Goal: Register for event/course

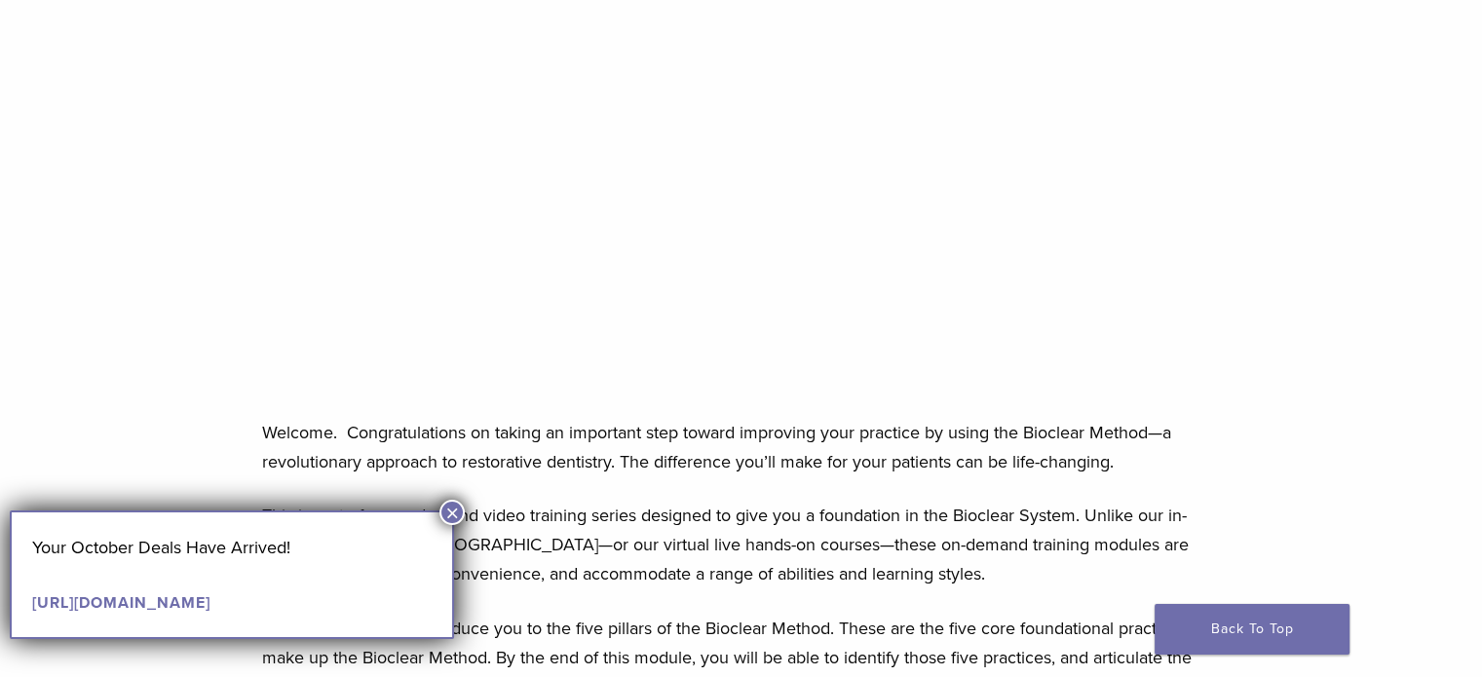
scroll to position [487, 0]
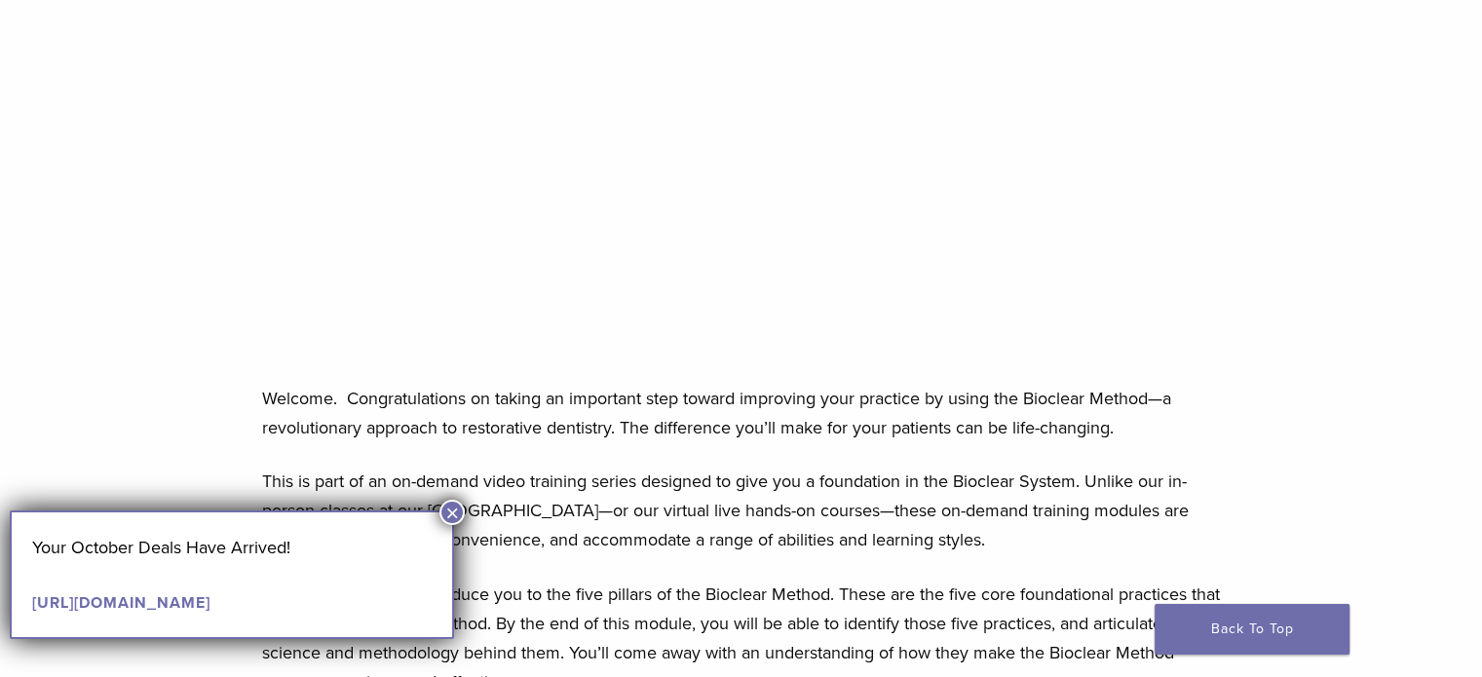
click at [452, 515] on button "×" at bounding box center [452, 512] width 25 height 25
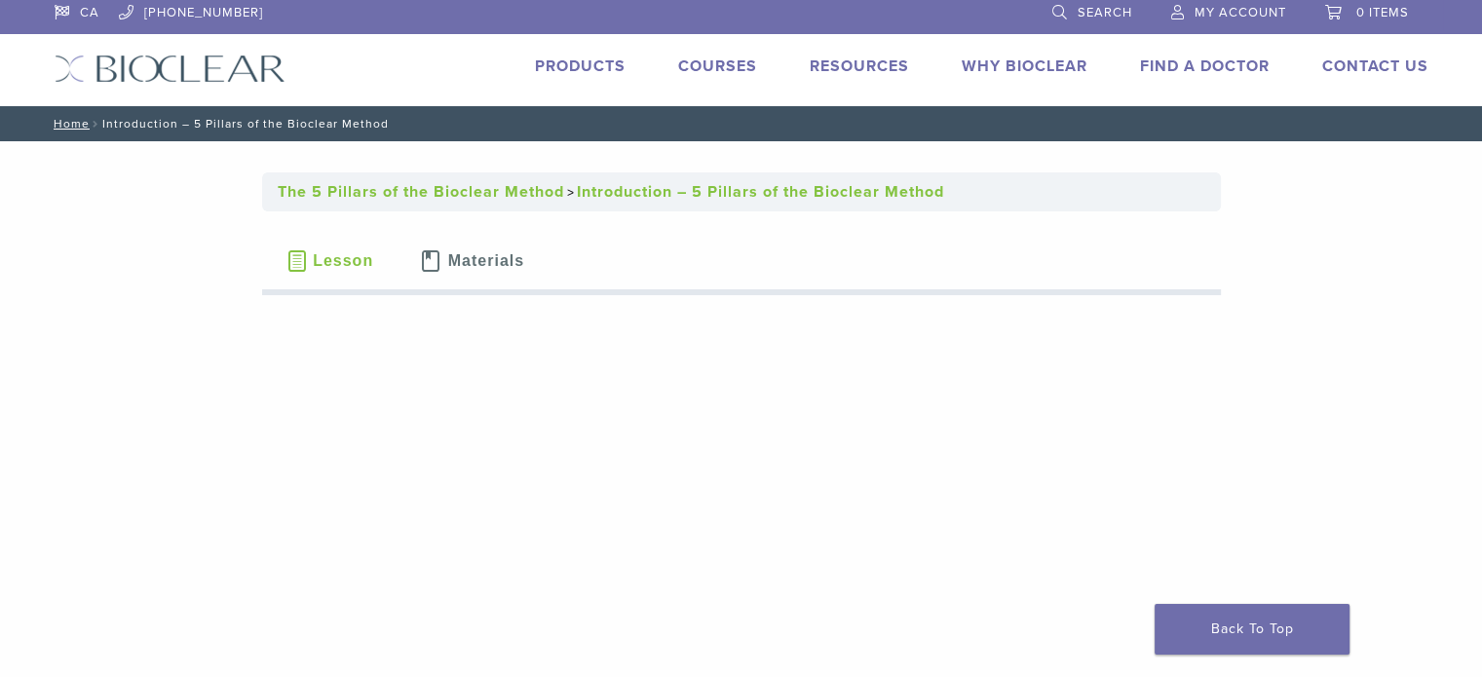
scroll to position [0, 0]
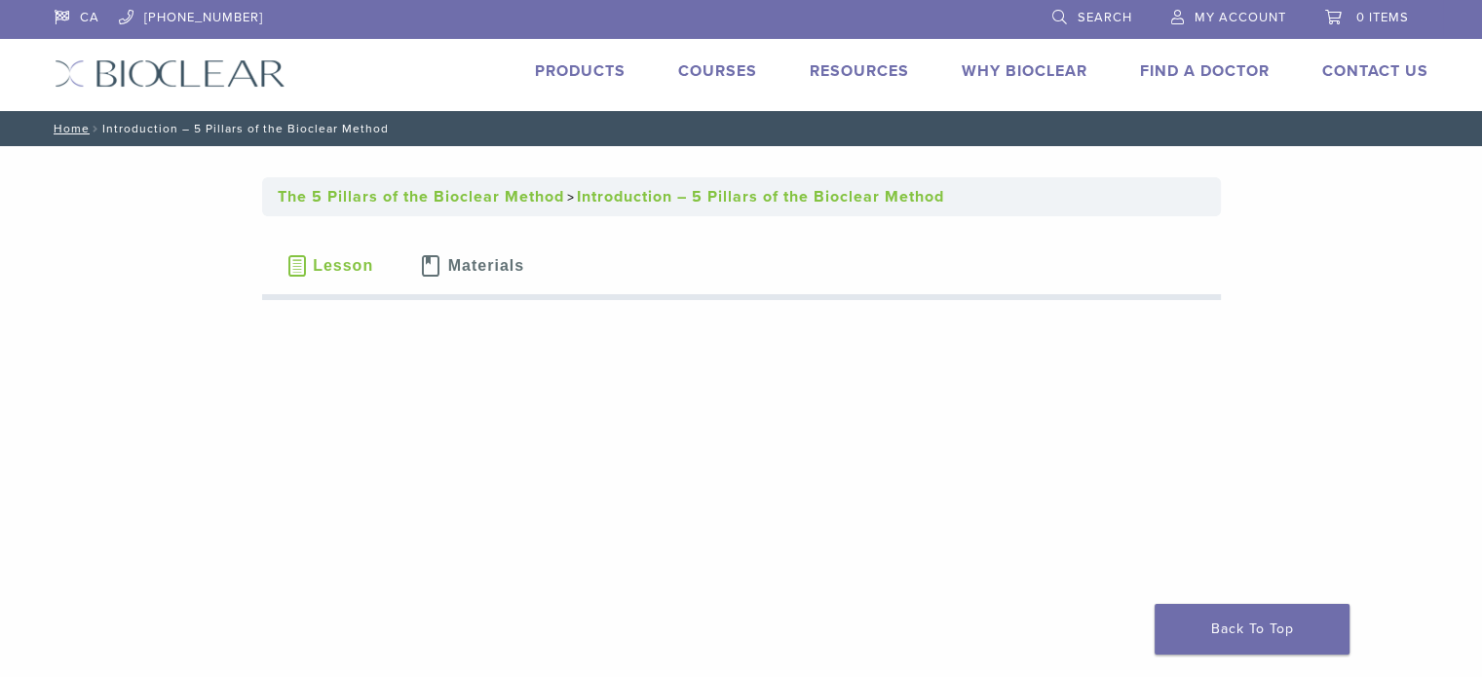
click at [731, 69] on link "Courses" at bounding box center [717, 70] width 79 height 19
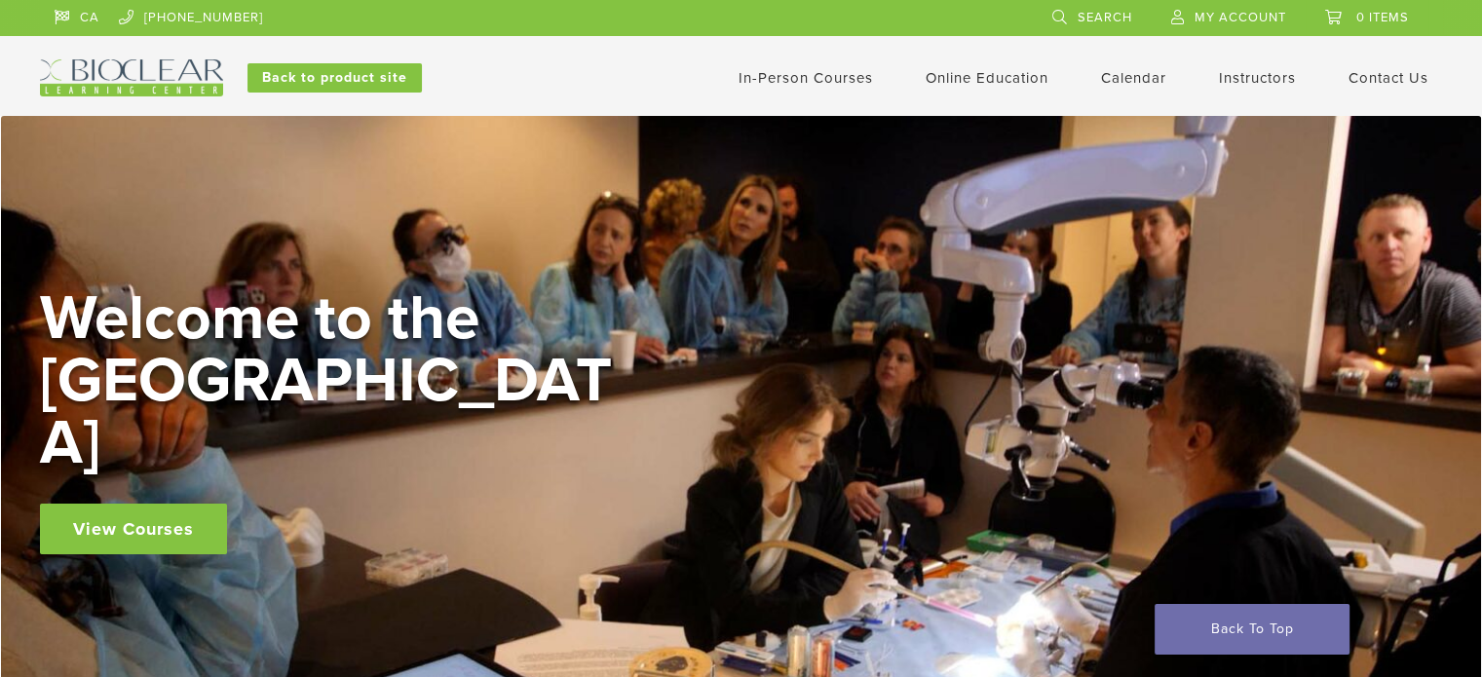
click at [831, 79] on link "In-Person Courses" at bounding box center [806, 78] width 134 height 18
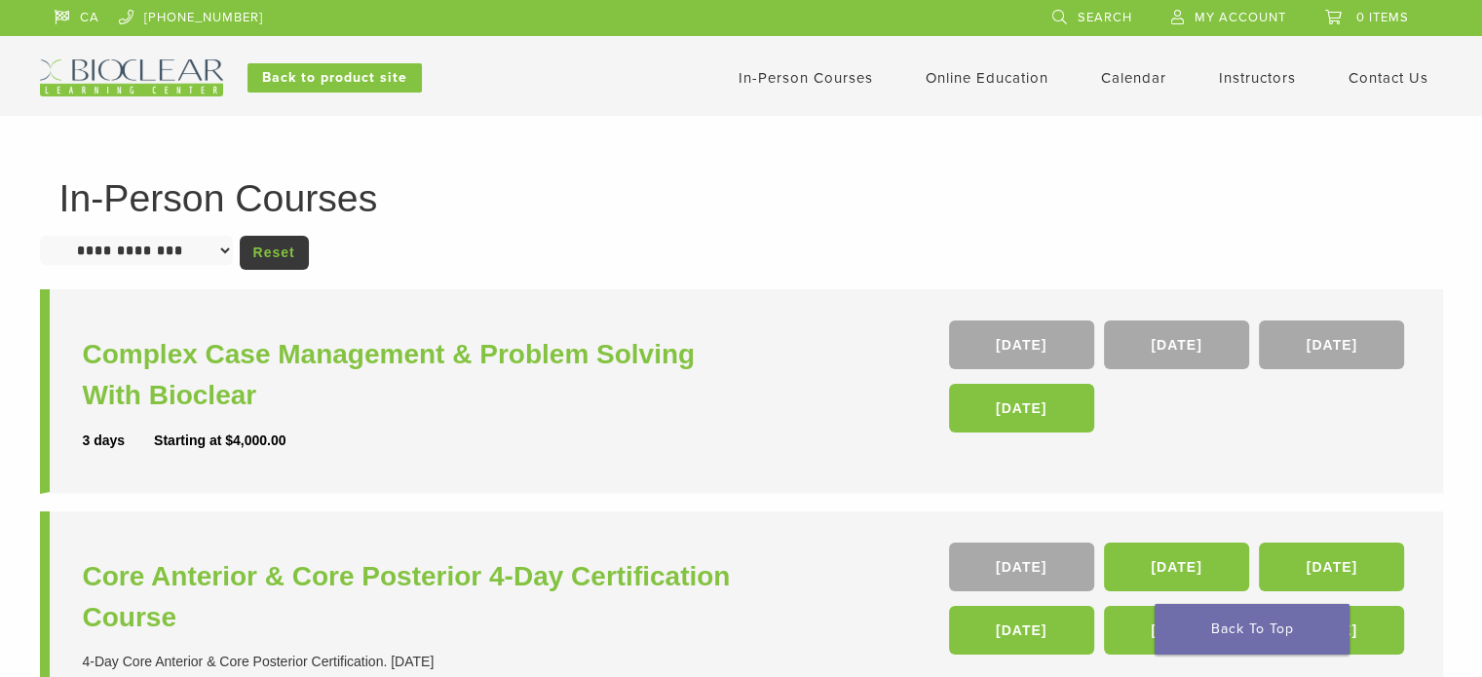
click at [224, 253] on select "**********" at bounding box center [136, 250] width 193 height 29
select select "*******"
click at [40, 236] on select "**********" at bounding box center [136, 250] width 193 height 29
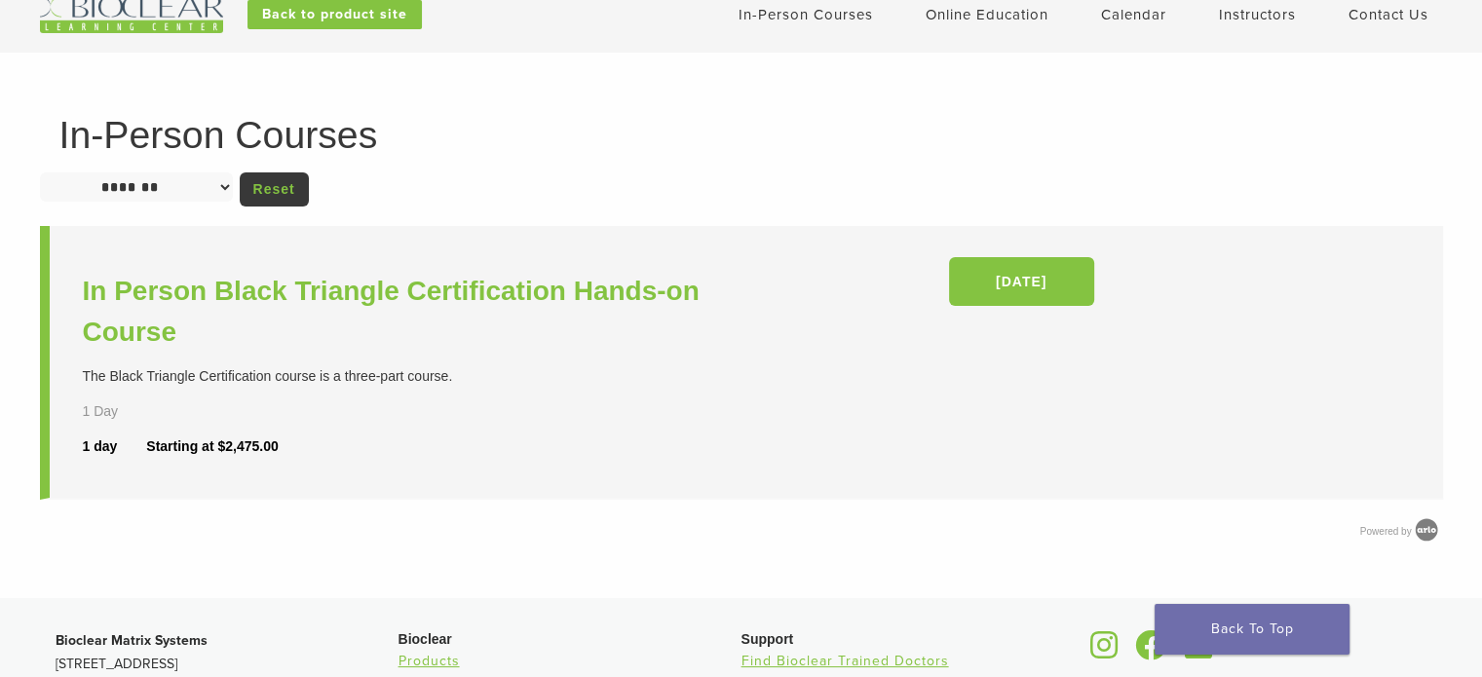
scroll to position [97, 0]
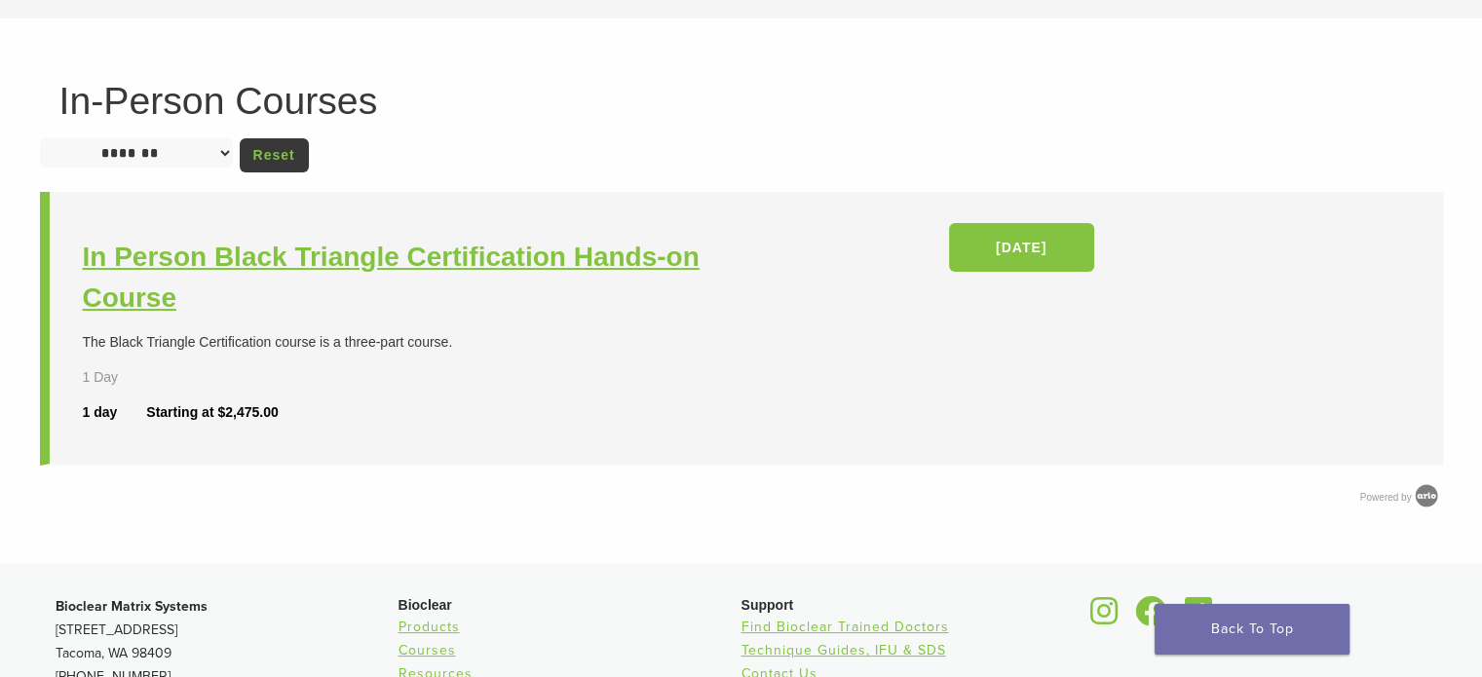
click at [460, 258] on h3 "In Person Black Triangle Certification Hands-on Course" at bounding box center [415, 278] width 664 height 82
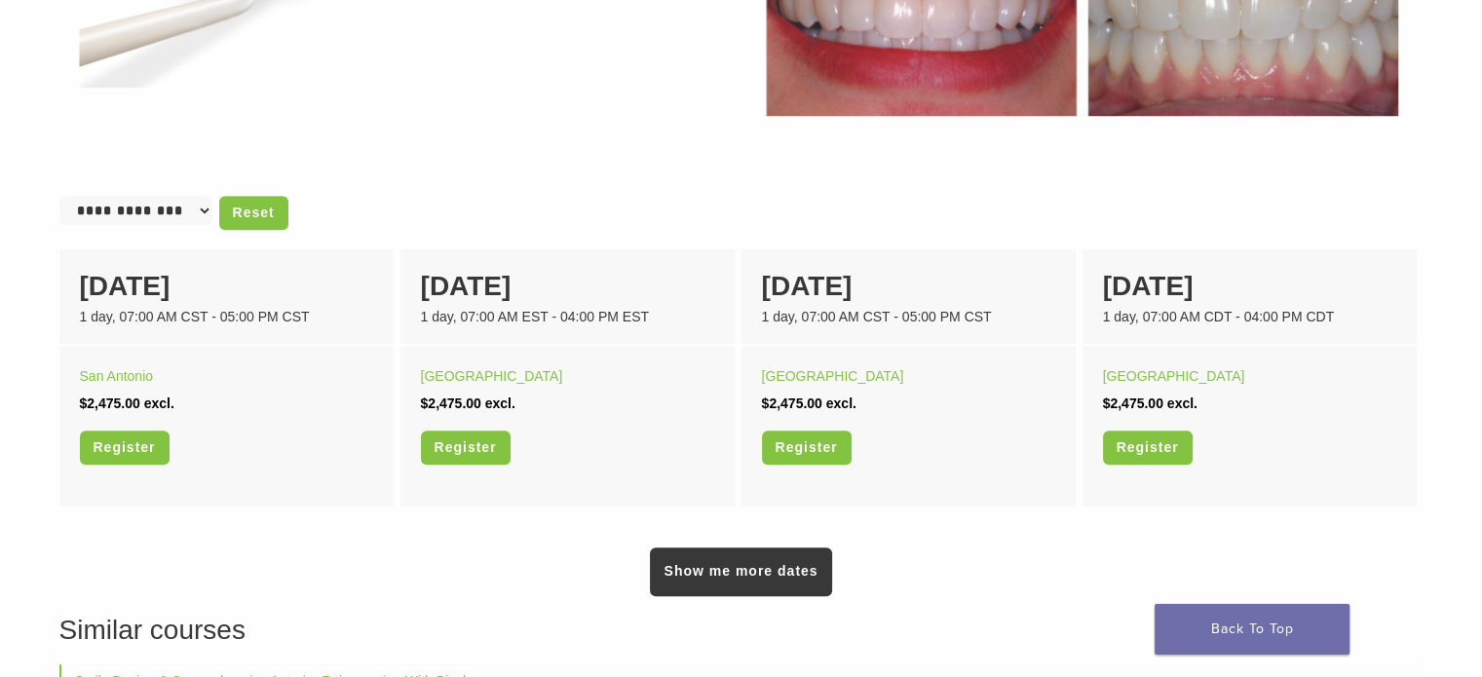
scroll to position [1169, 0]
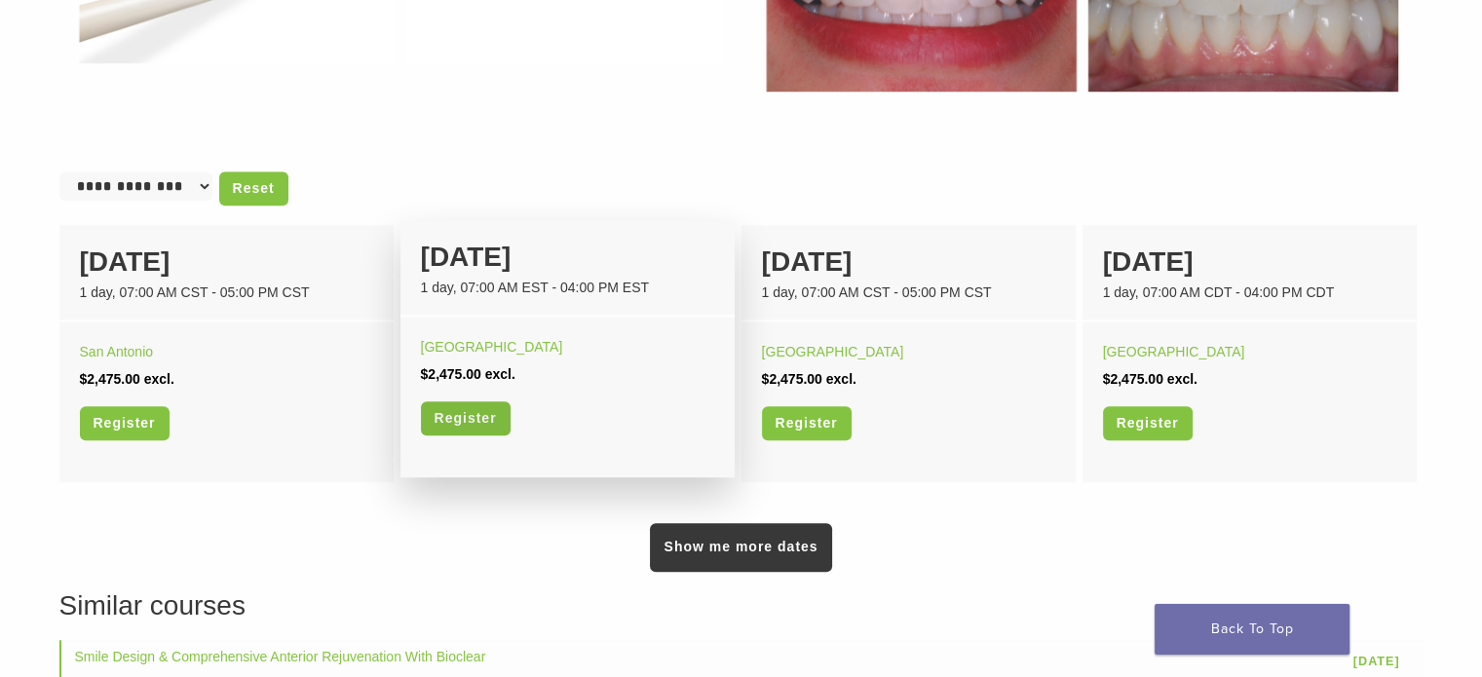
click at [490, 418] on link "Register" at bounding box center [466, 419] width 90 height 34
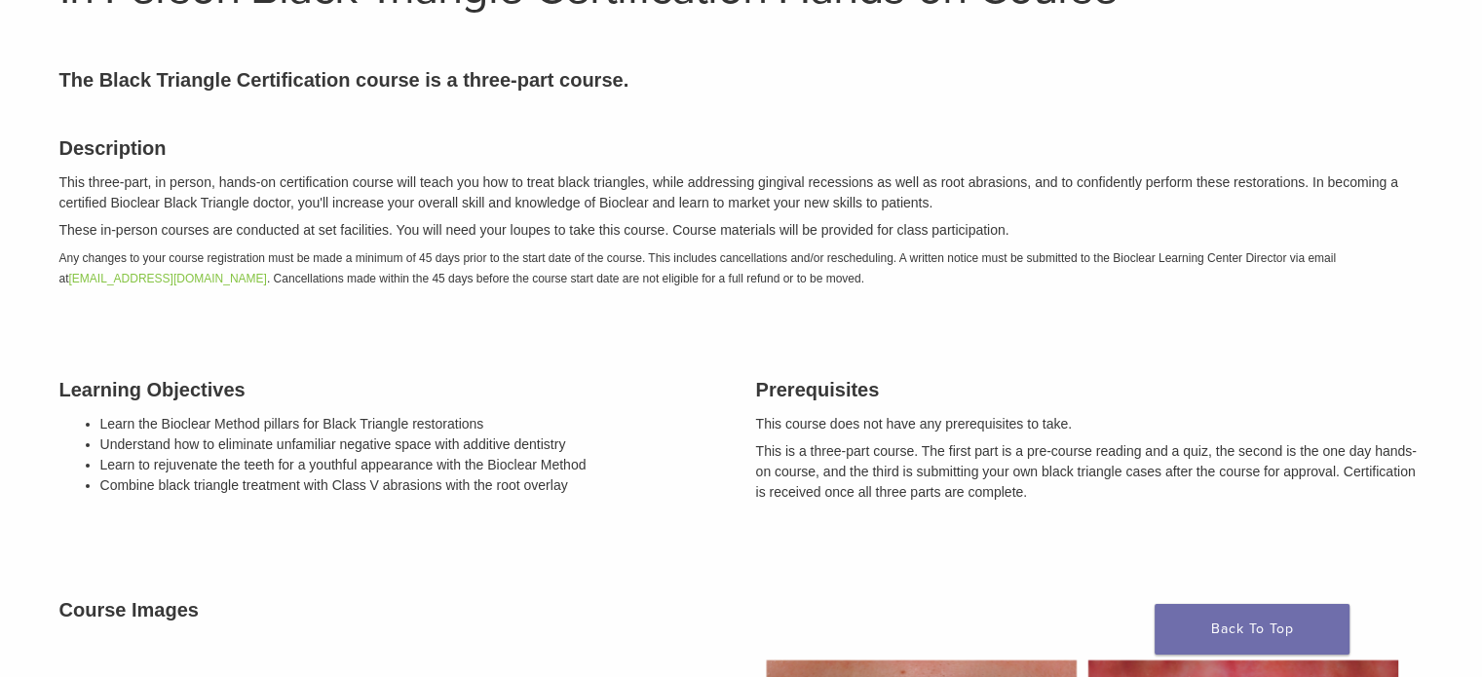
scroll to position [0, 0]
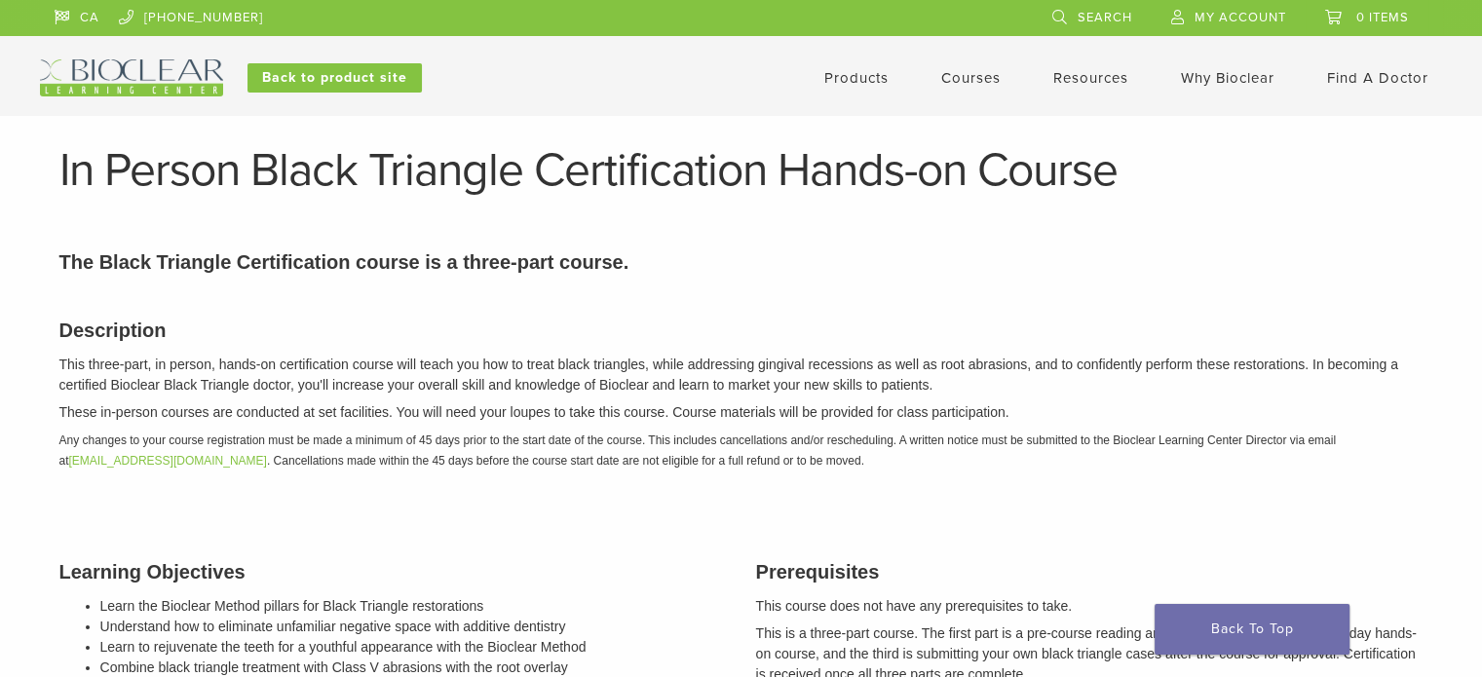
click at [976, 74] on link "Courses" at bounding box center [970, 78] width 59 height 18
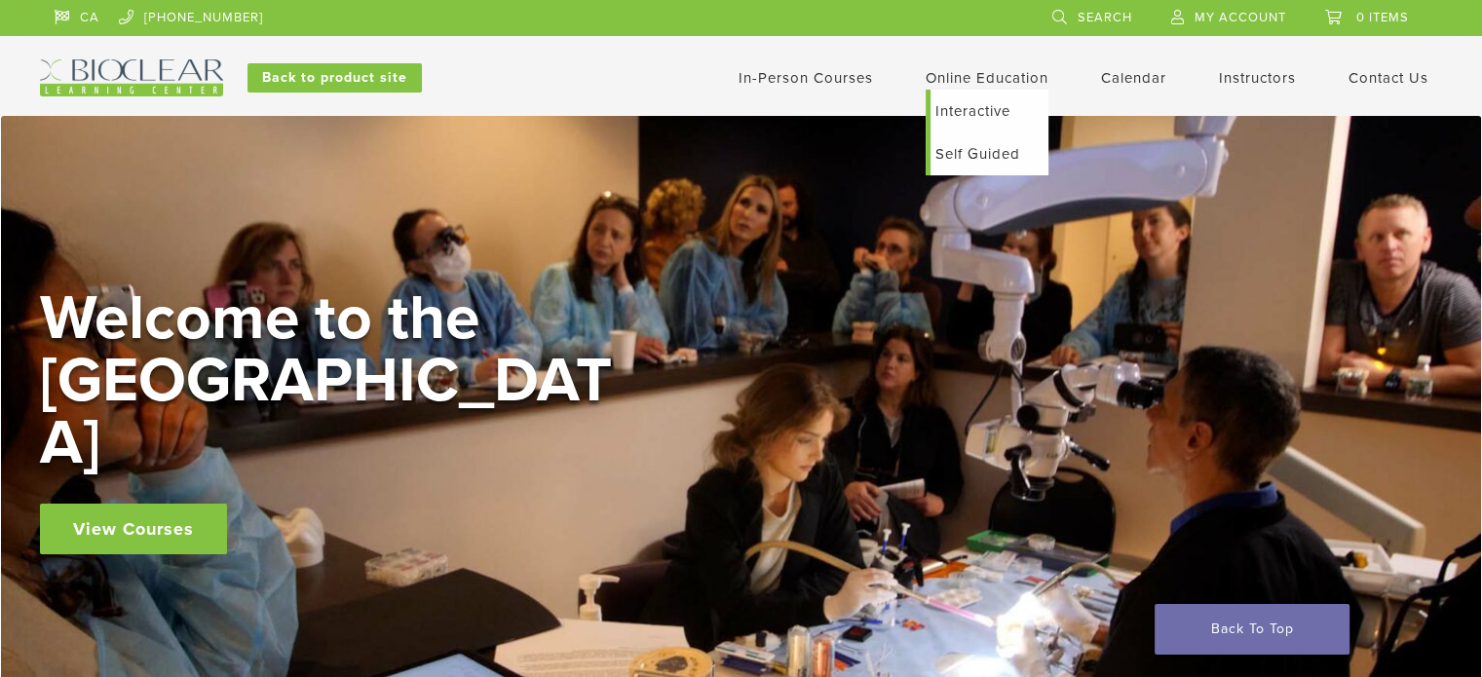
click at [960, 86] on link "Online Education" at bounding box center [987, 78] width 123 height 18
click at [972, 78] on link "Online Education" at bounding box center [987, 78] width 123 height 18
click at [981, 113] on link "Interactive" at bounding box center [990, 111] width 118 height 43
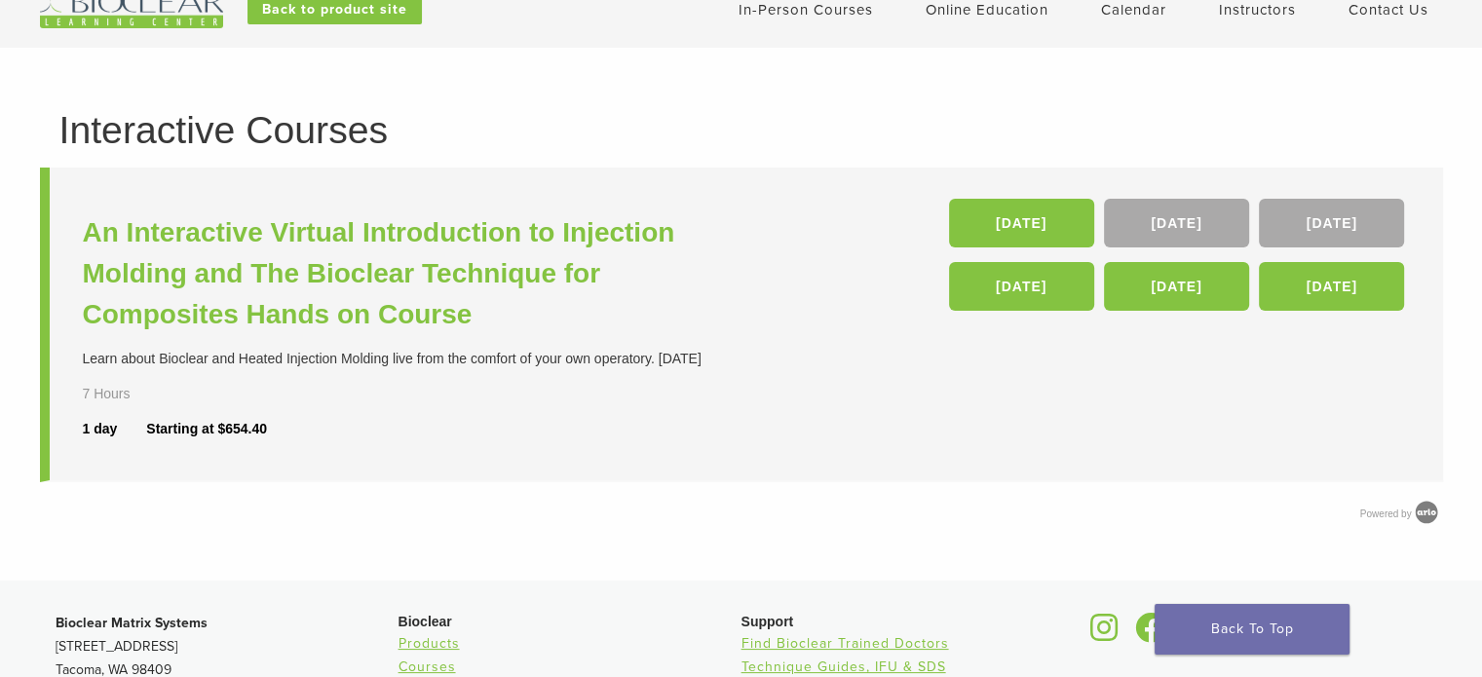
scroll to position [97, 0]
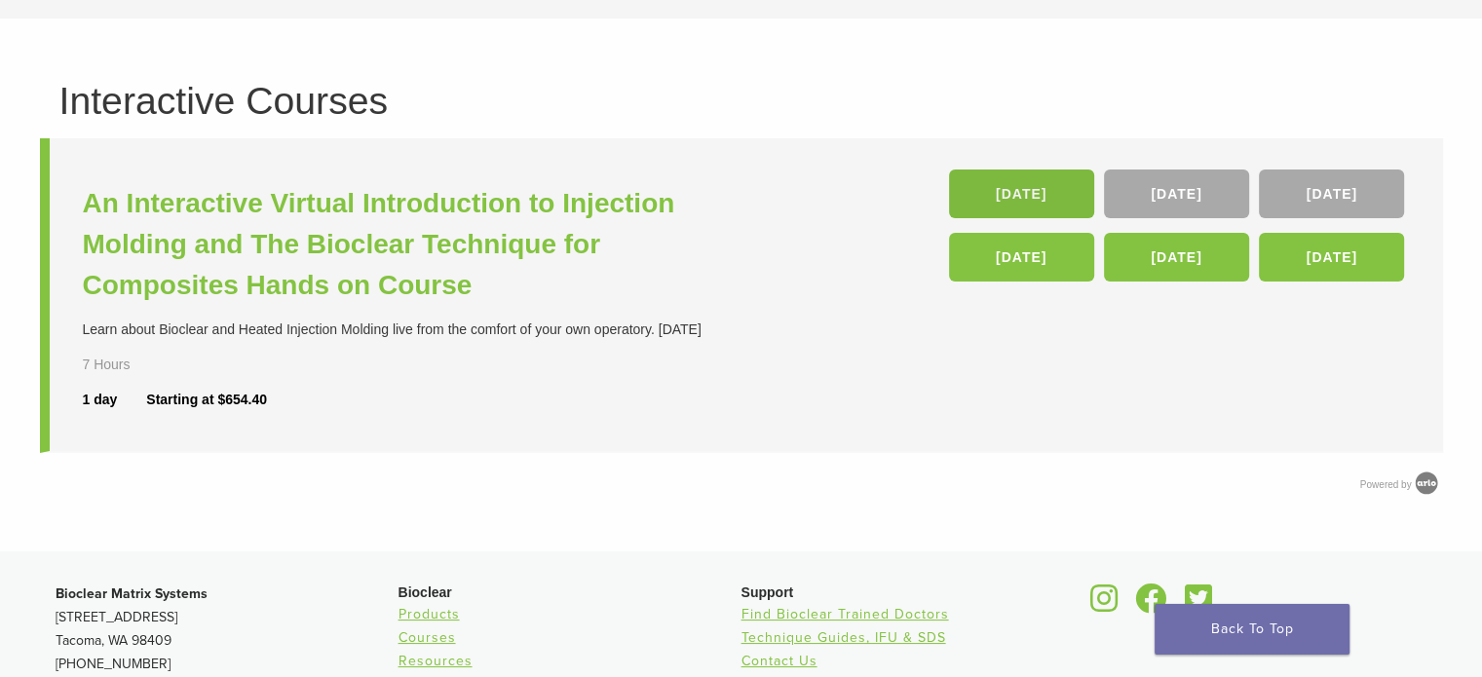
click at [1049, 189] on link "[DATE]" at bounding box center [1021, 194] width 145 height 49
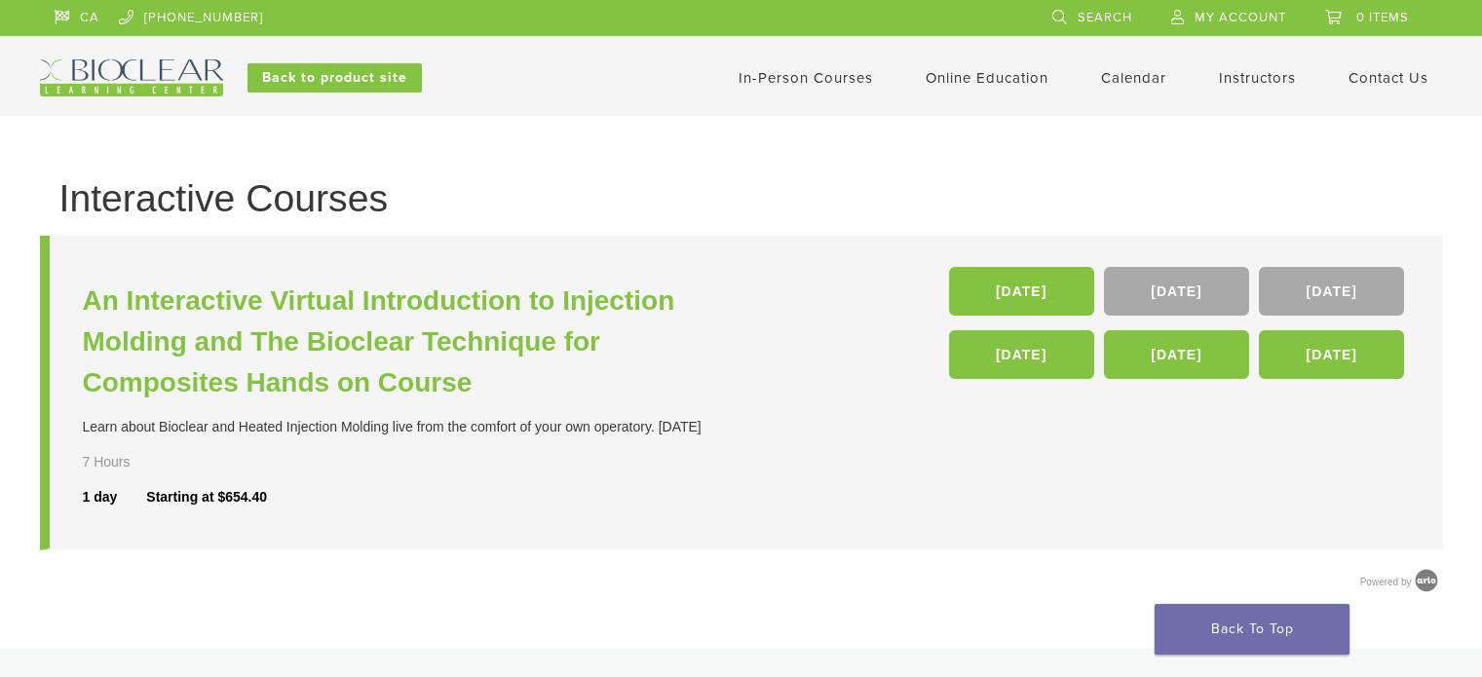
scroll to position [97, 0]
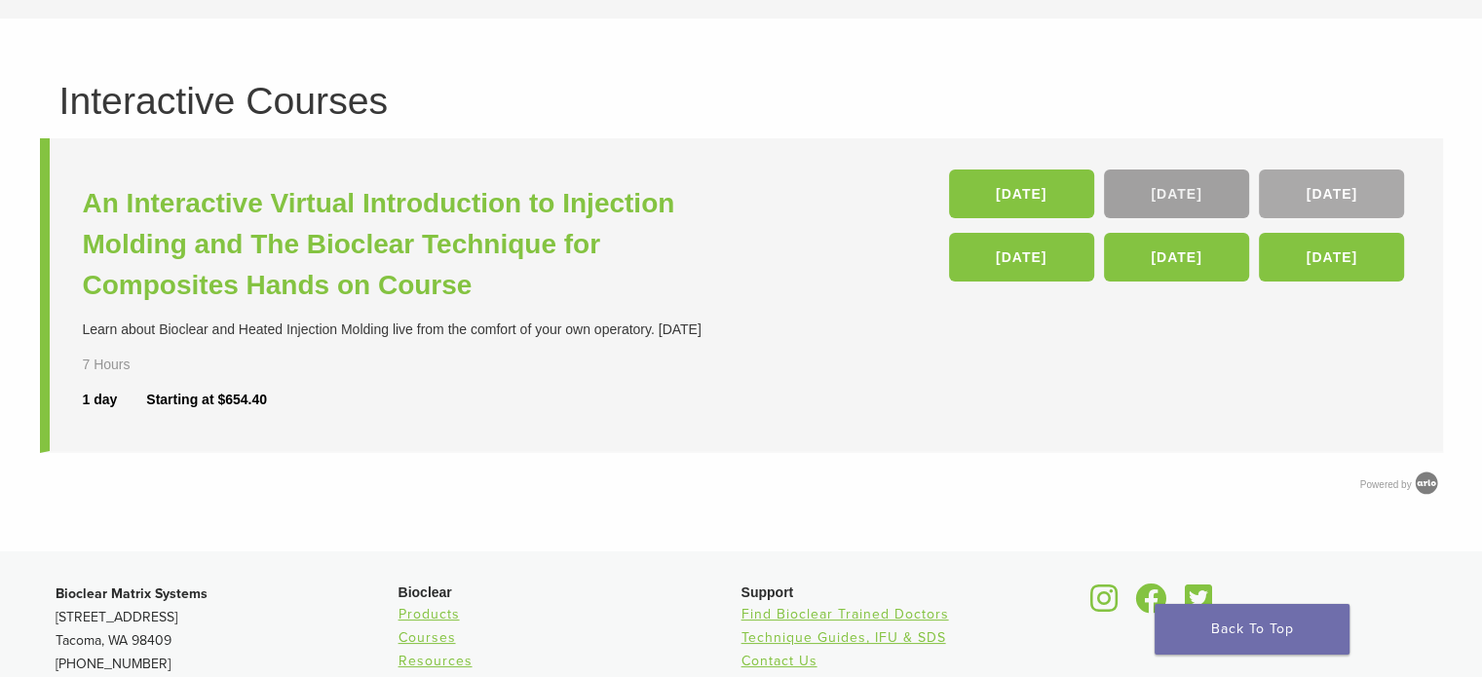
click at [1146, 198] on link "[DATE]" at bounding box center [1176, 194] width 145 height 49
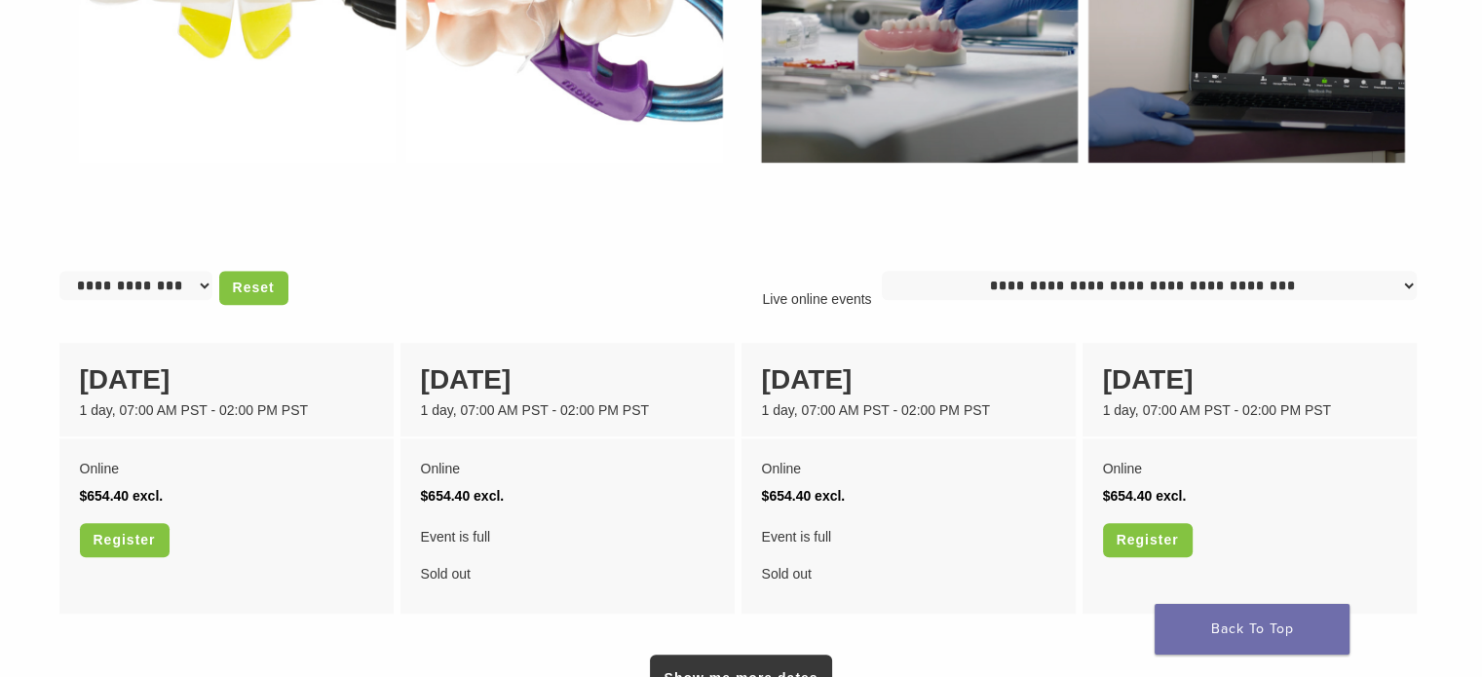
scroll to position [1364, 0]
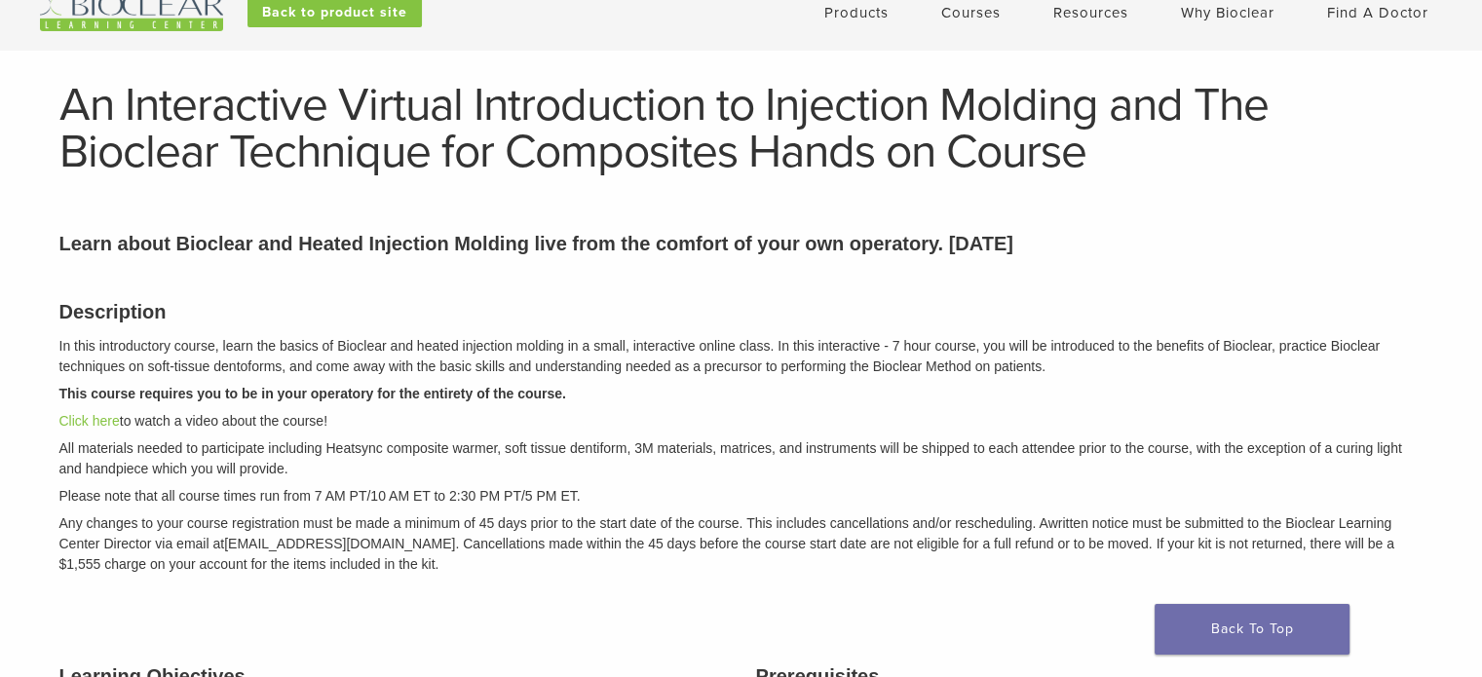
scroll to position [97, 0]
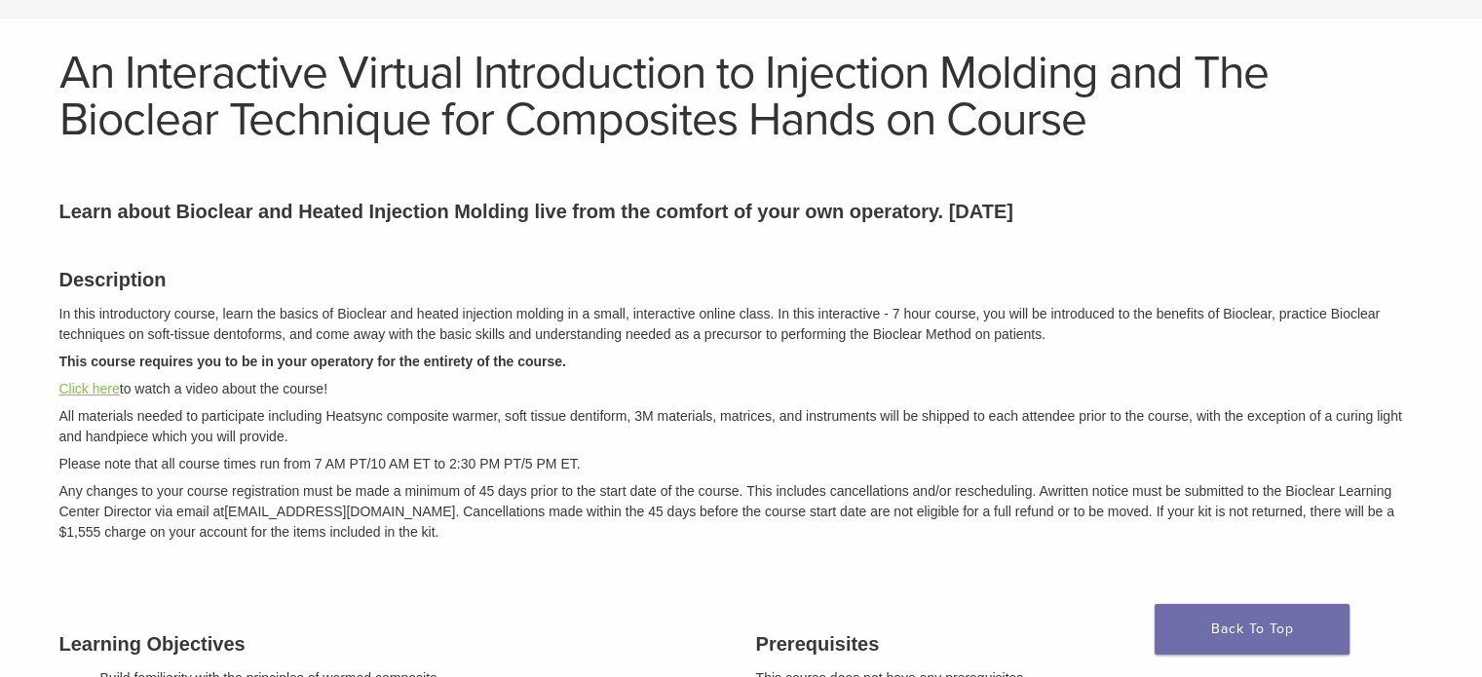
click at [78, 385] on link "Click here" at bounding box center [89, 389] width 60 height 16
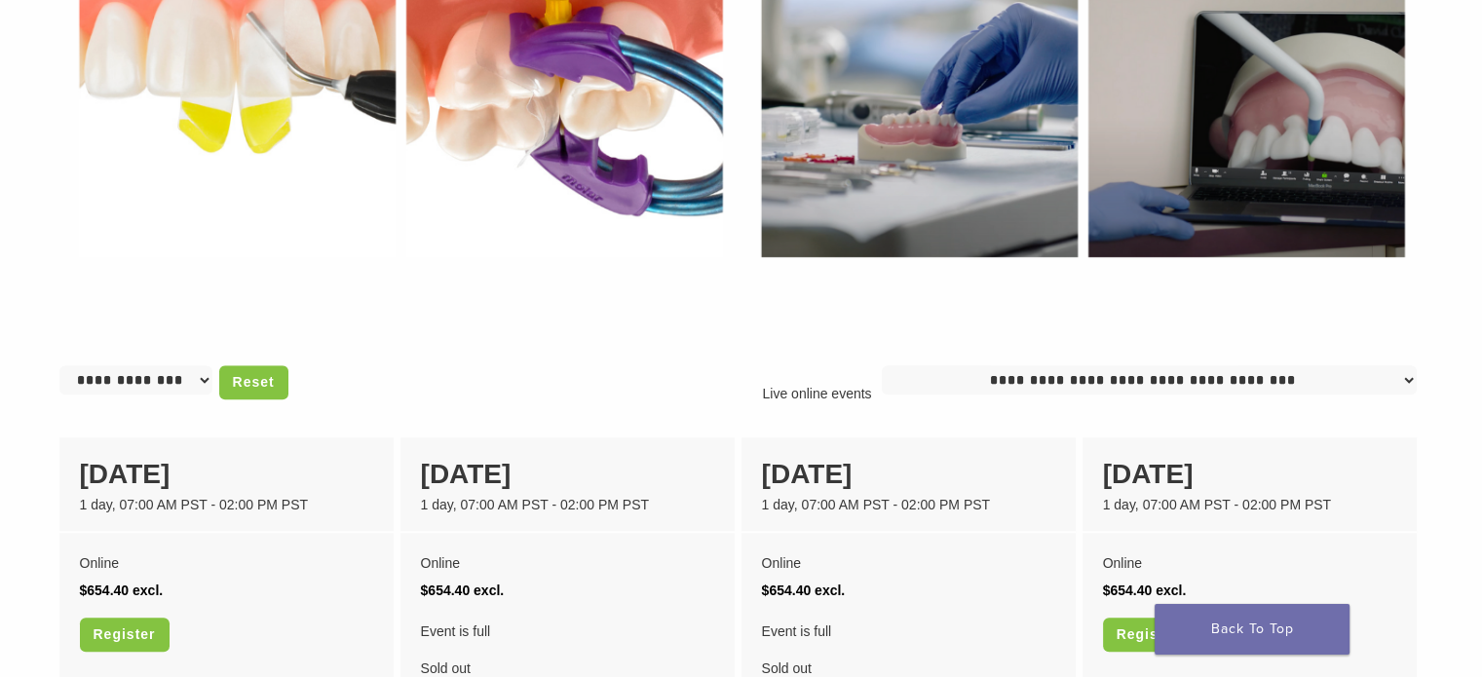
scroll to position [1267, 0]
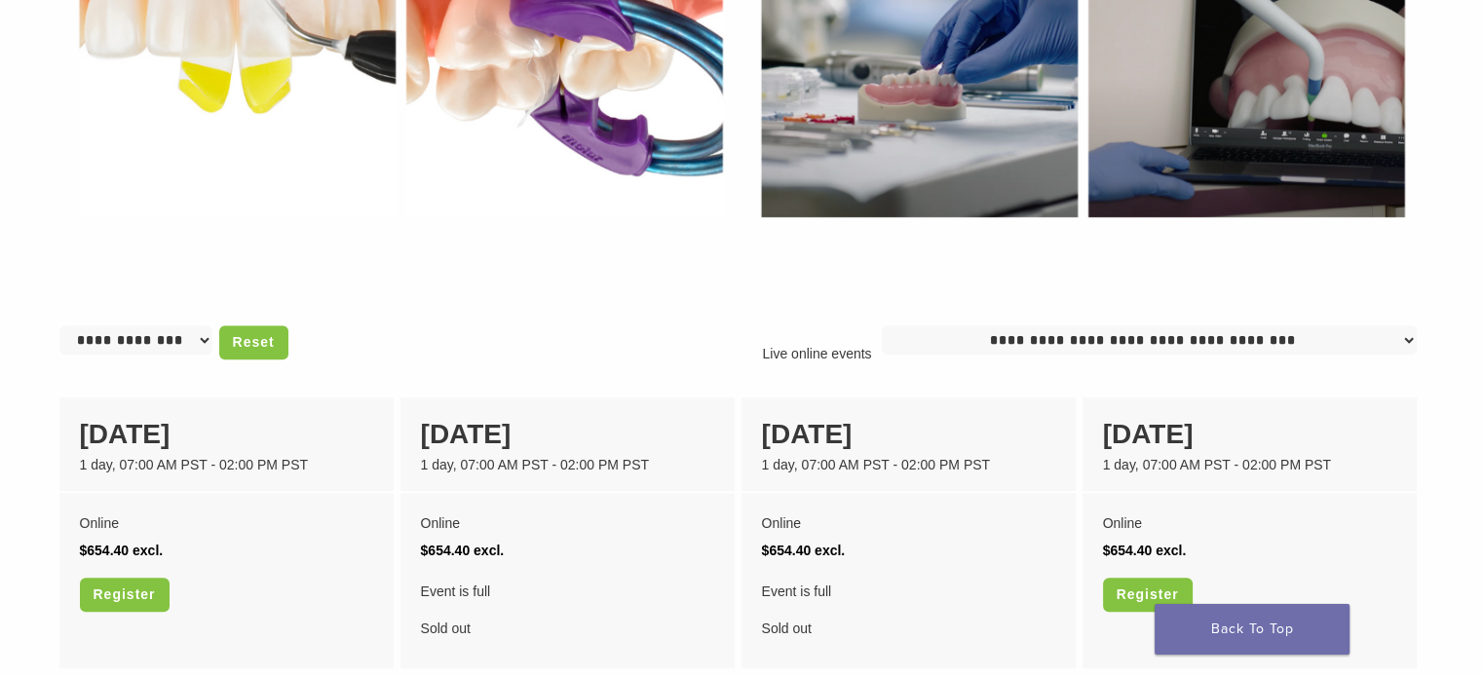
click at [186, 343] on select "**********" at bounding box center [135, 339] width 153 height 29
click at [1021, 338] on select "**********" at bounding box center [1149, 339] width 535 height 29
select select "**"
click at [890, 325] on select "**********" at bounding box center [1149, 339] width 535 height 29
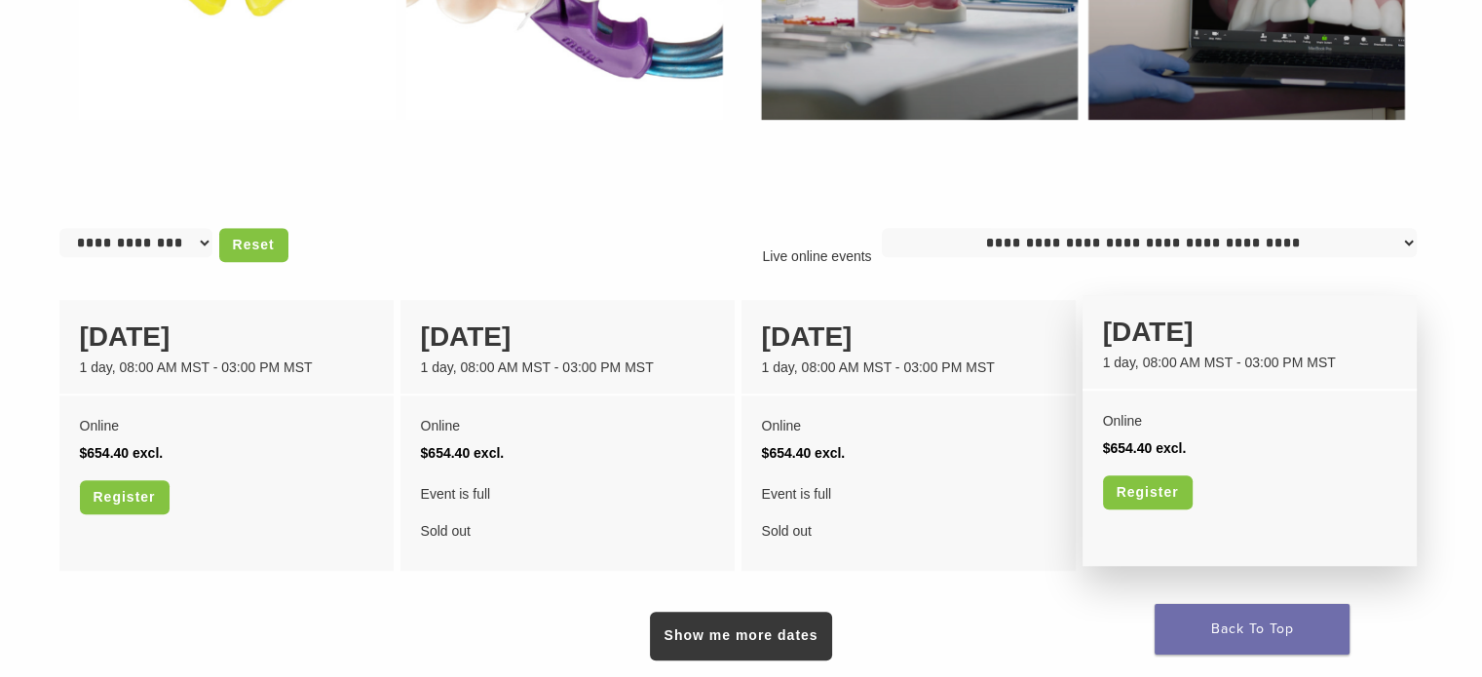
scroll to position [1462, 0]
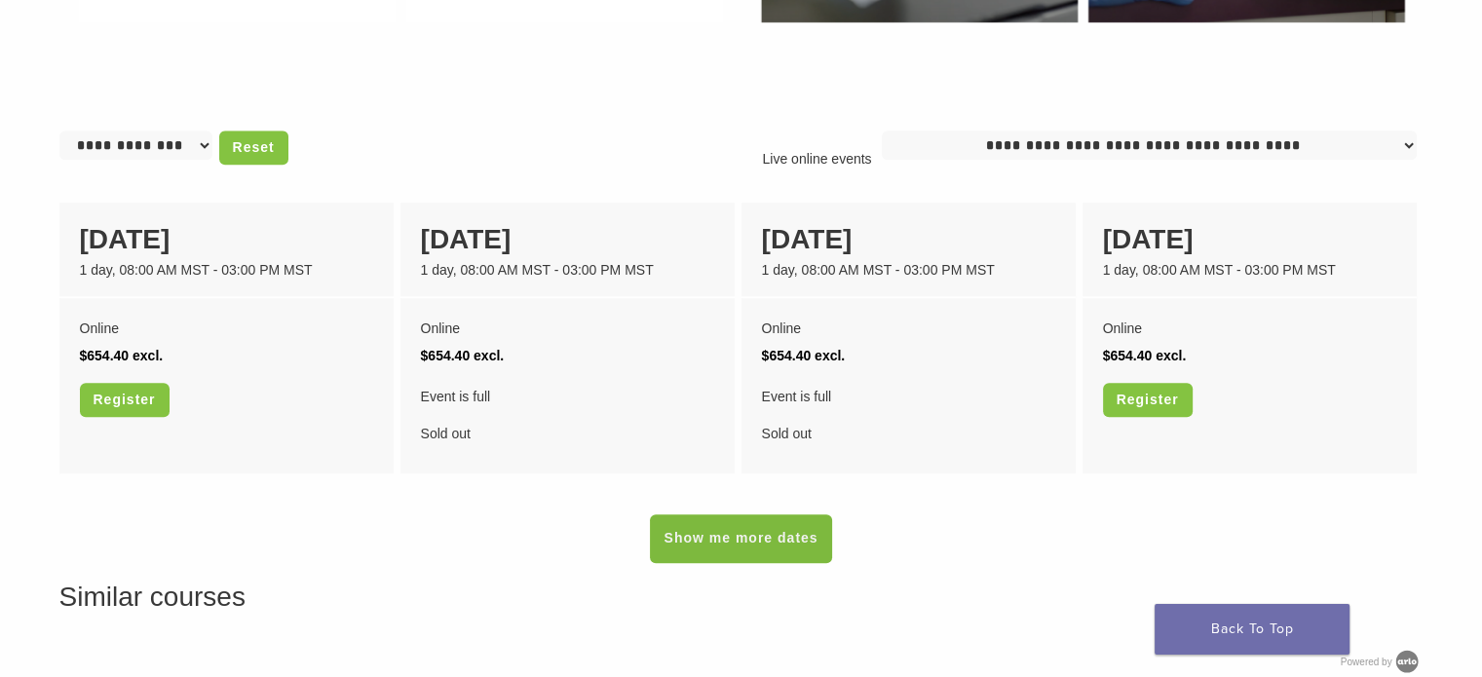
click at [807, 537] on link "Show me more dates" at bounding box center [740, 539] width 181 height 49
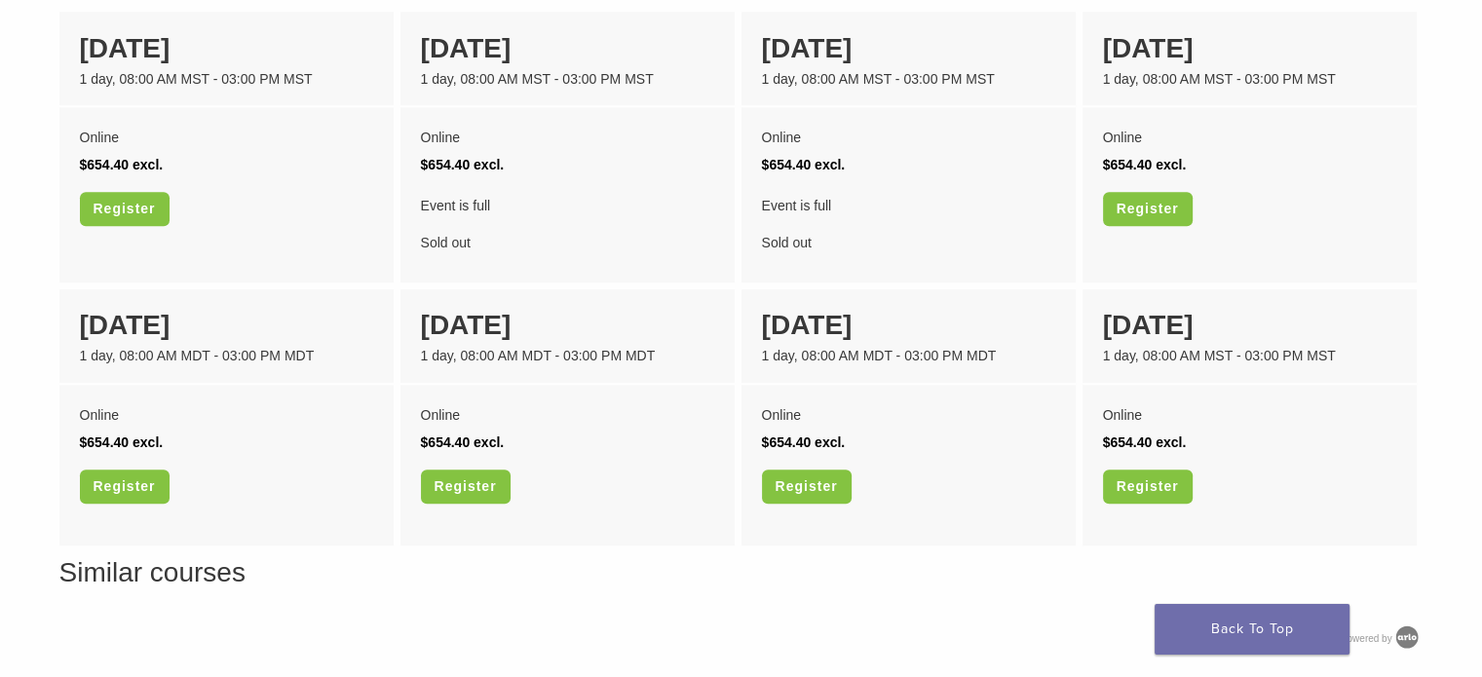
scroll to position [1657, 0]
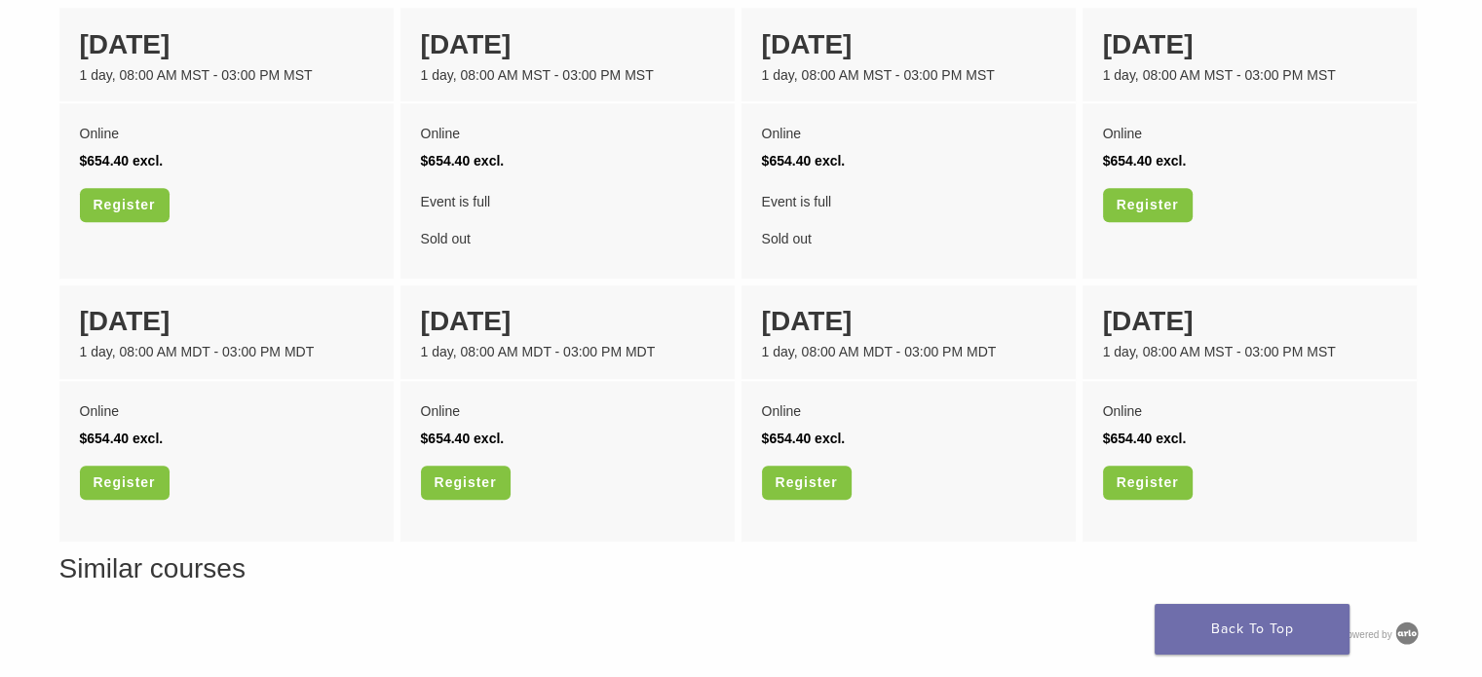
click at [1074, 579] on h3 "Similar courses" at bounding box center [741, 448] width 1364 height 284
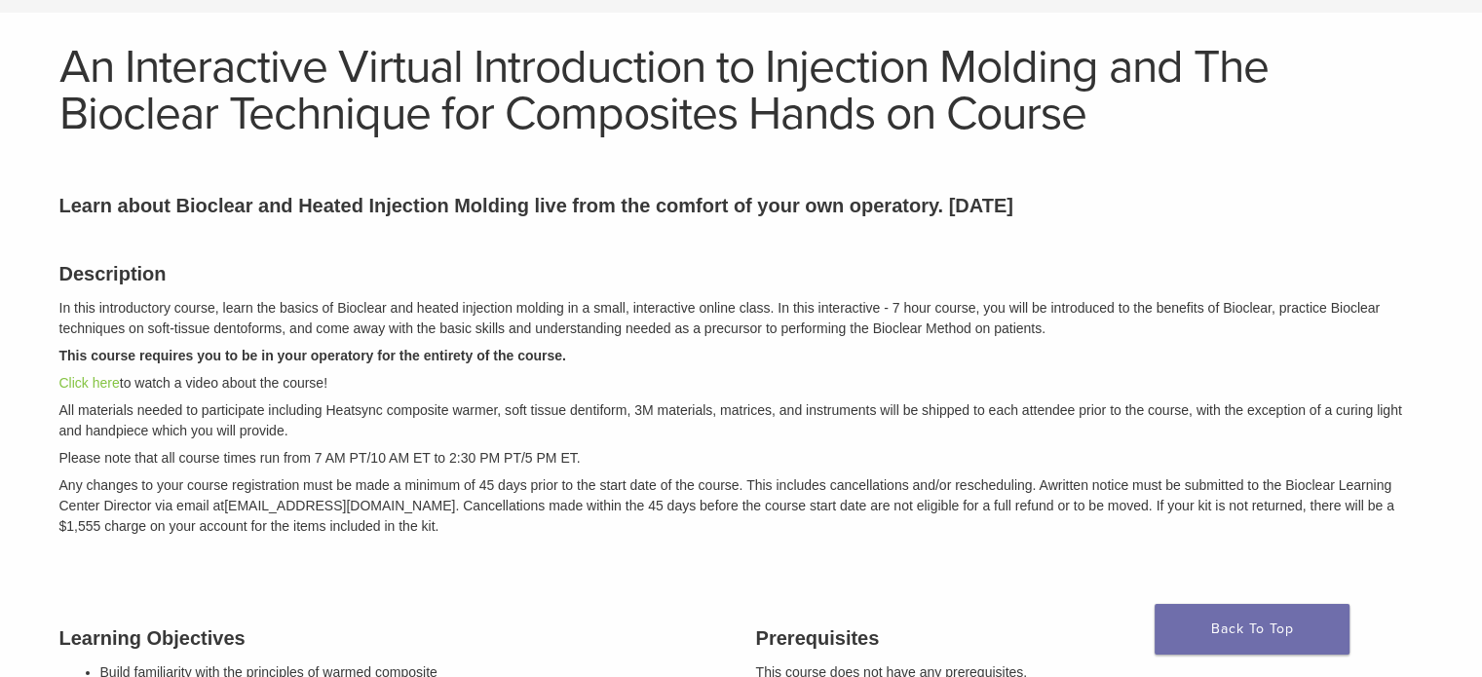
scroll to position [0, 0]
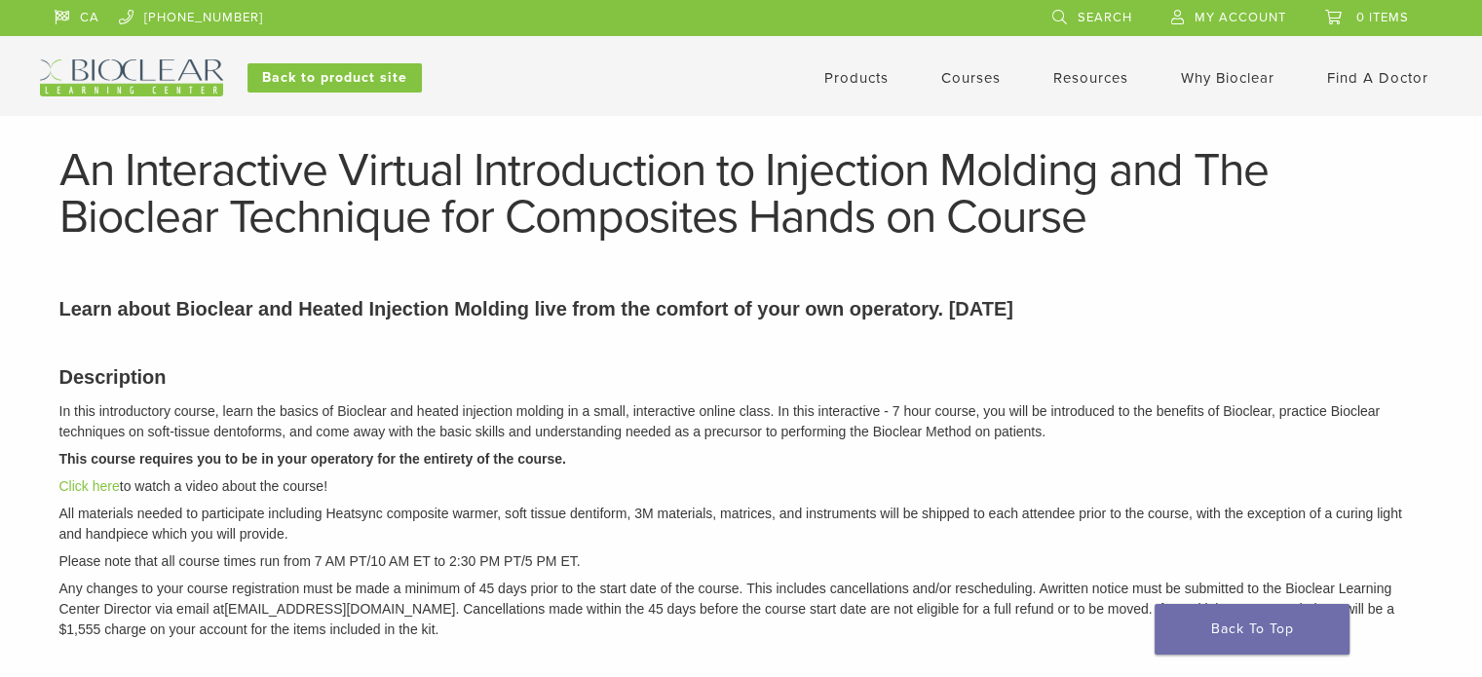
click at [952, 80] on link "Courses" at bounding box center [970, 78] width 59 height 18
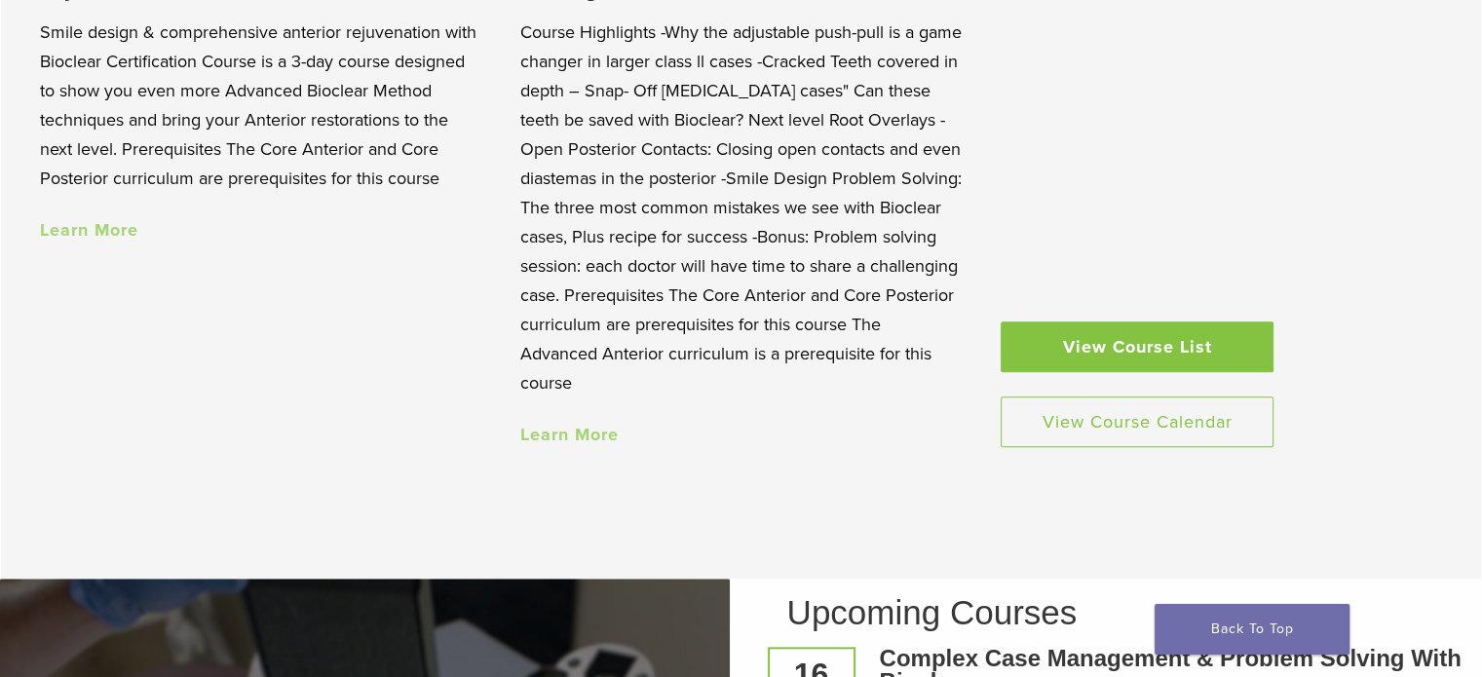
scroll to position [1949, 0]
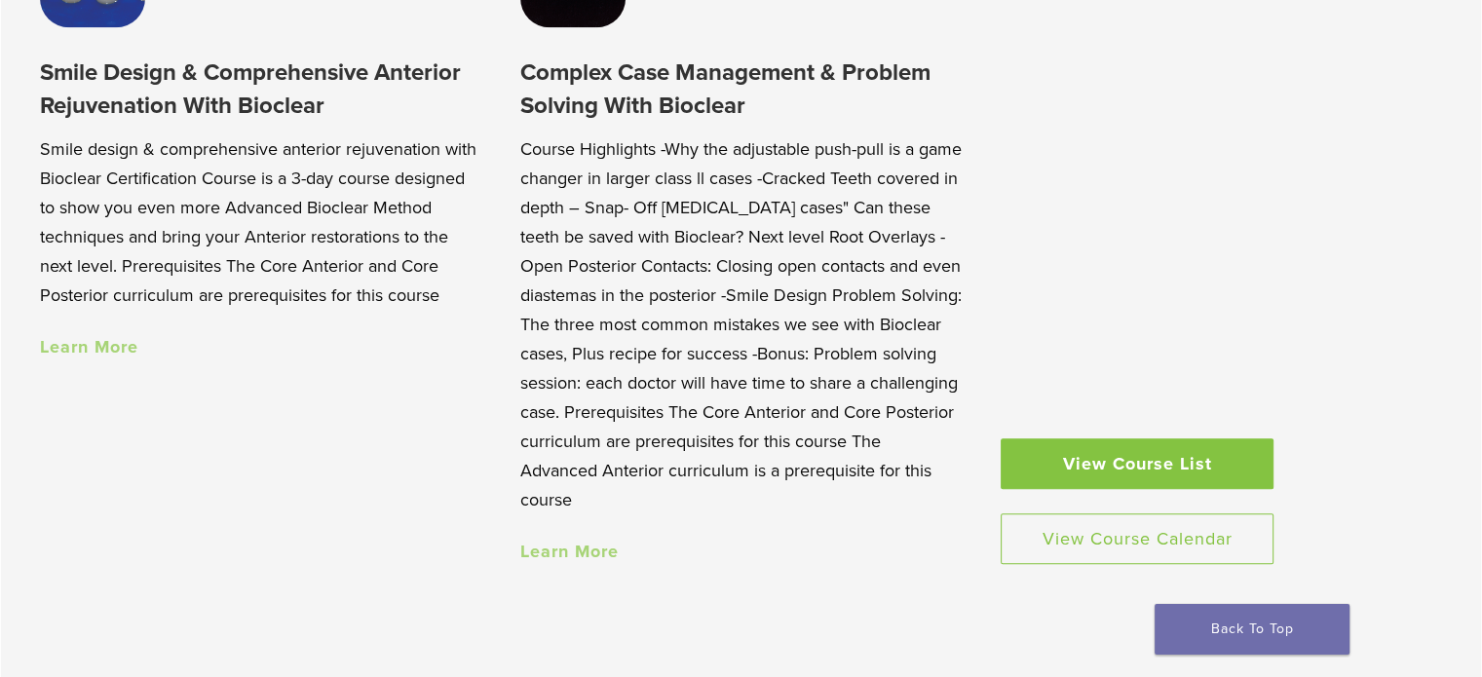
click at [1060, 448] on link "View Course List" at bounding box center [1137, 464] width 273 height 51
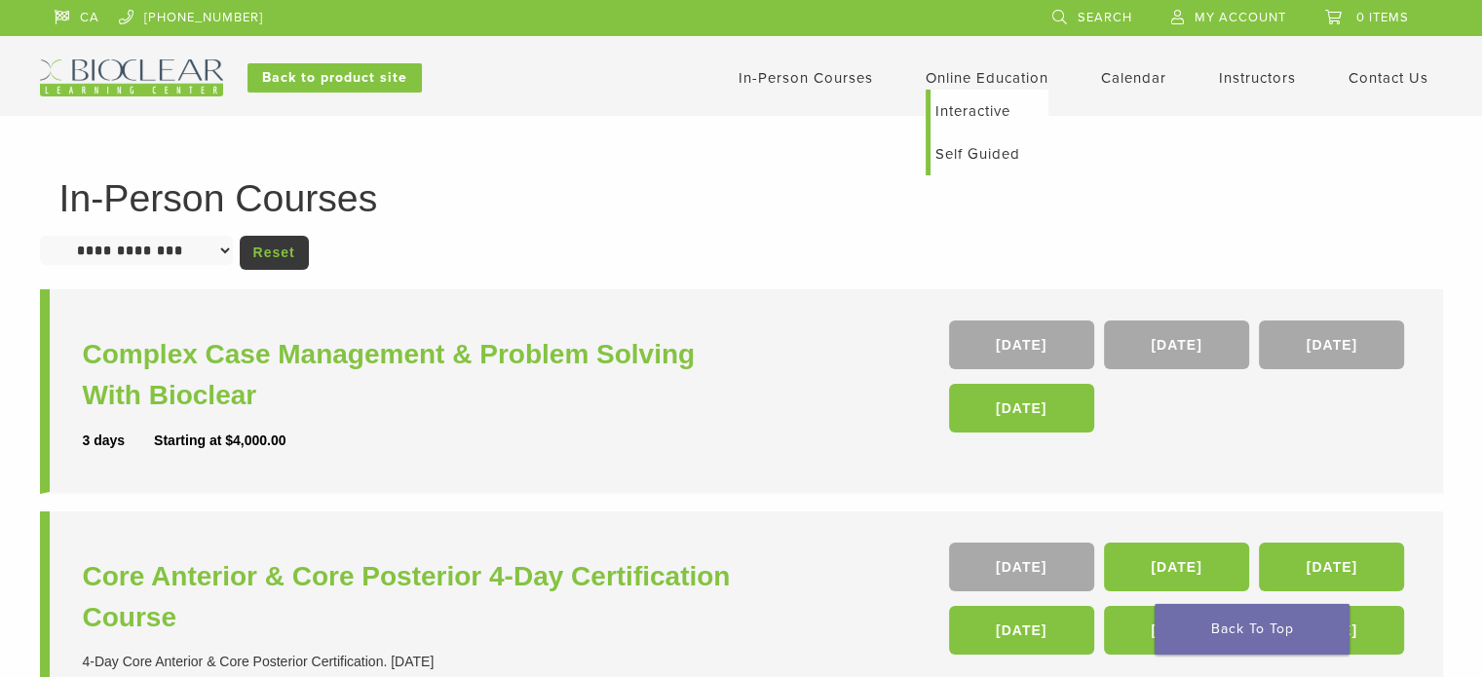
click at [960, 85] on link "Online Education" at bounding box center [987, 78] width 123 height 18
click at [973, 147] on link "Self Guided" at bounding box center [990, 154] width 118 height 43
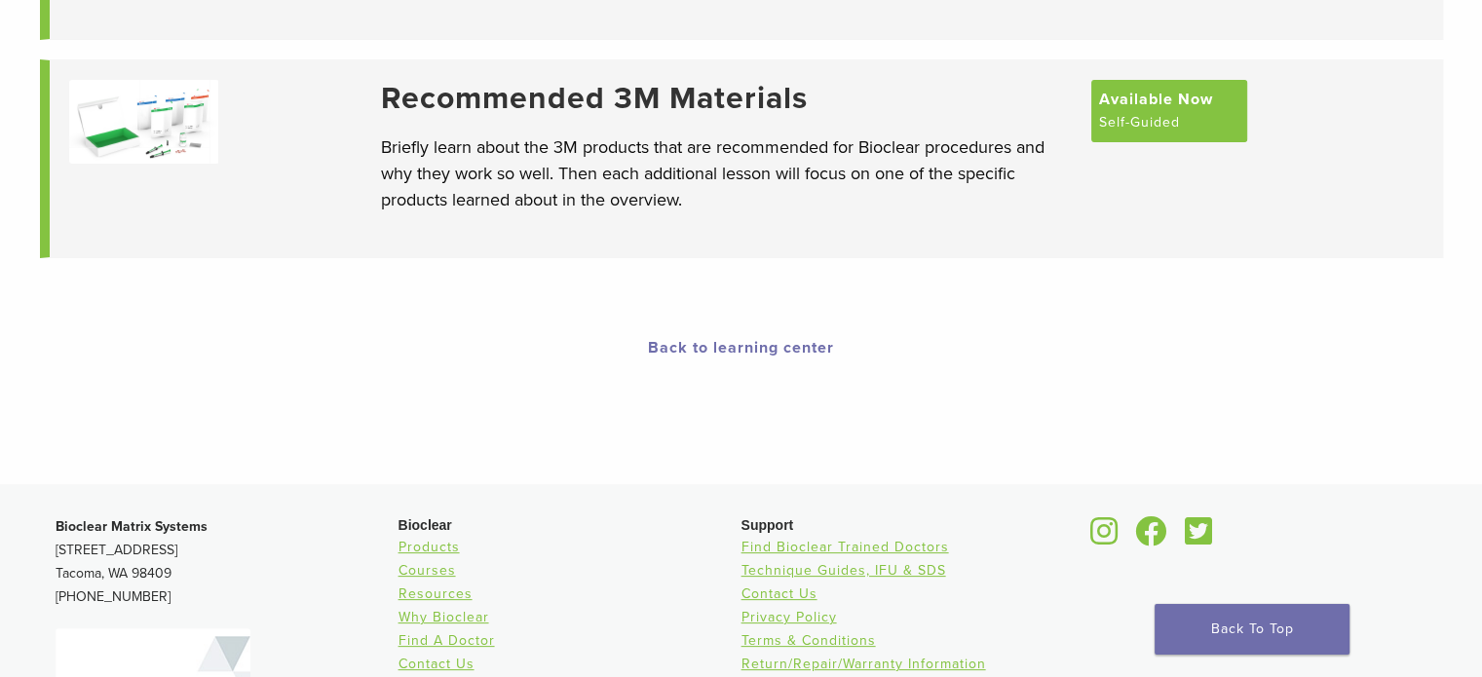
scroll to position [292, 0]
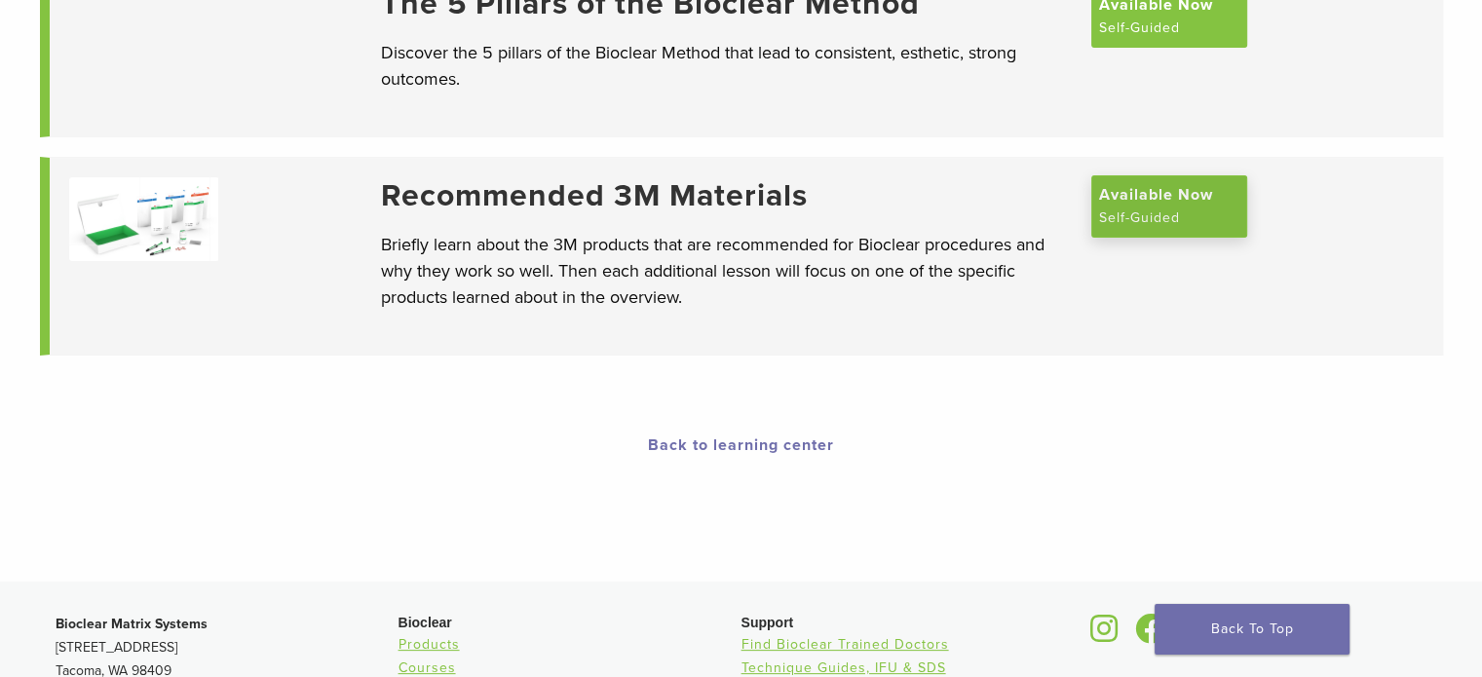
click at [1163, 207] on span "Available Now" at bounding box center [1156, 194] width 114 height 23
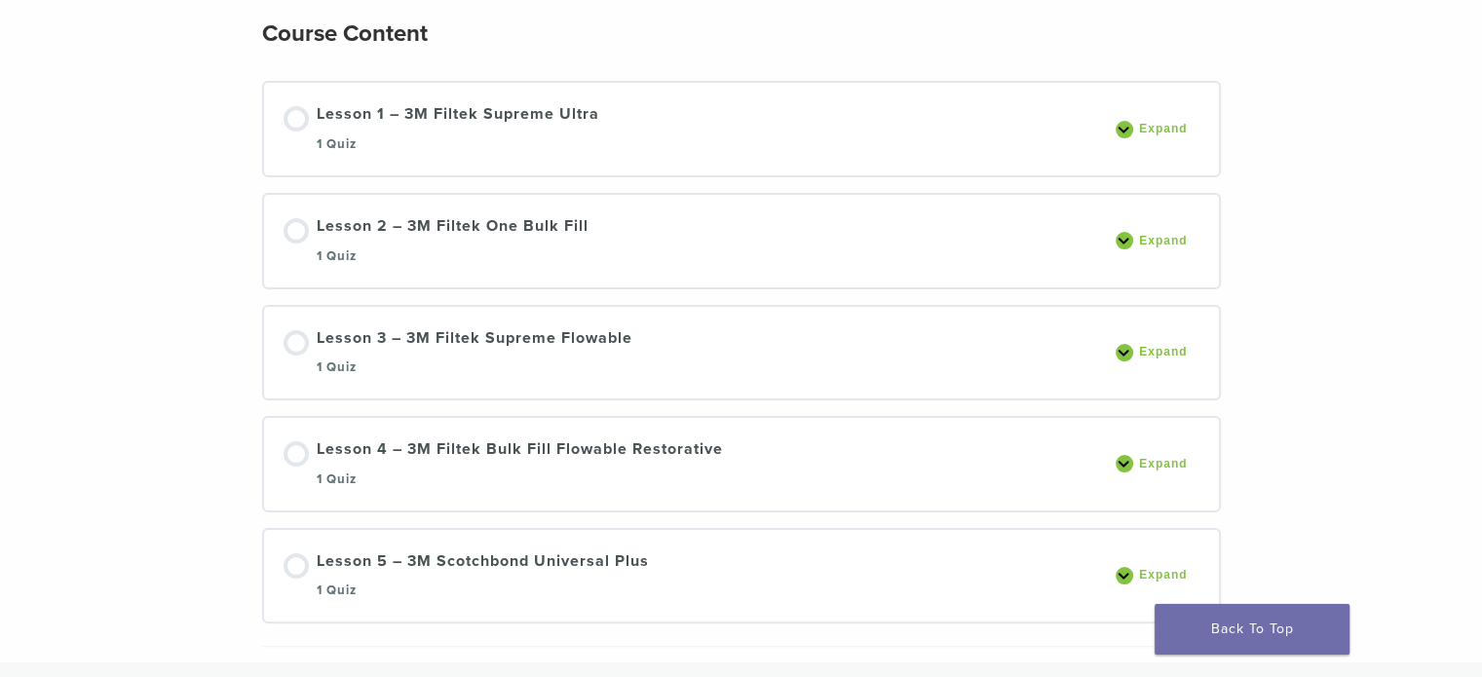
scroll to position [292, 0]
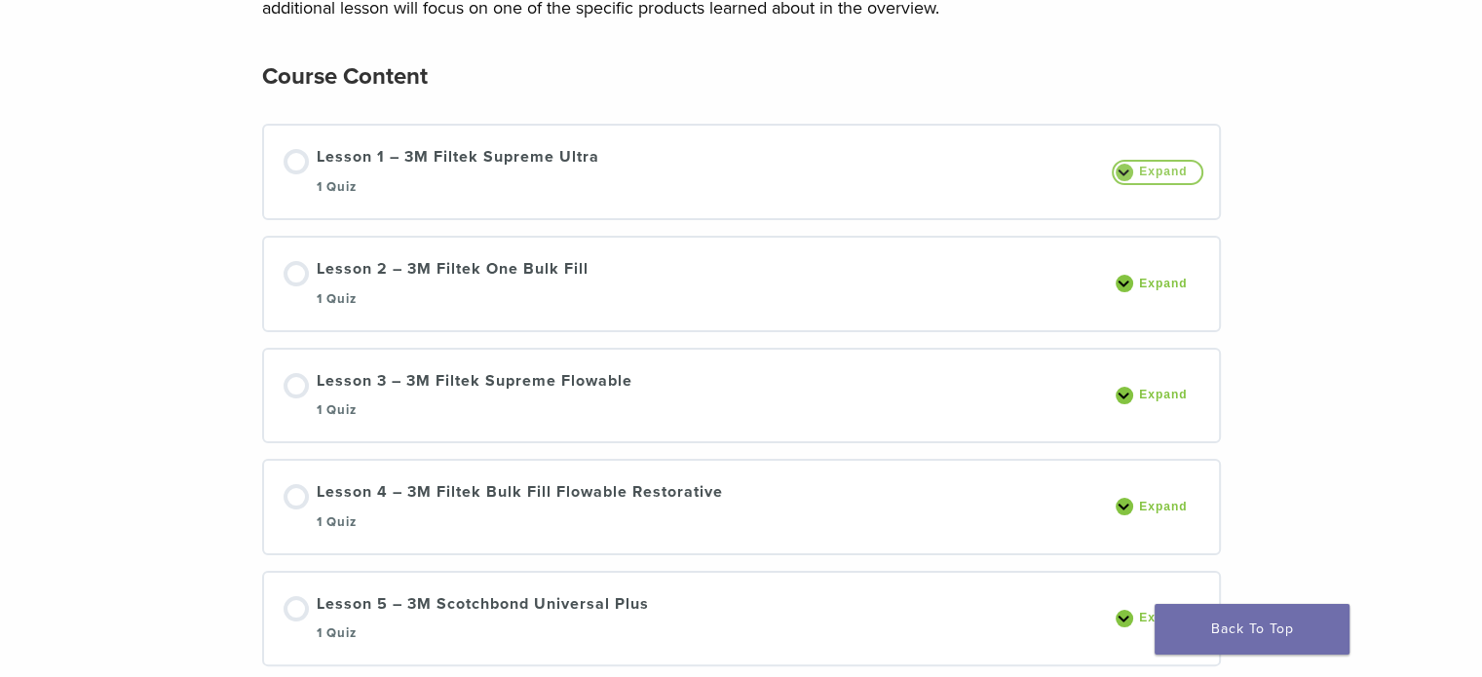
click at [1136, 178] on span "Expand" at bounding box center [1165, 172] width 65 height 15
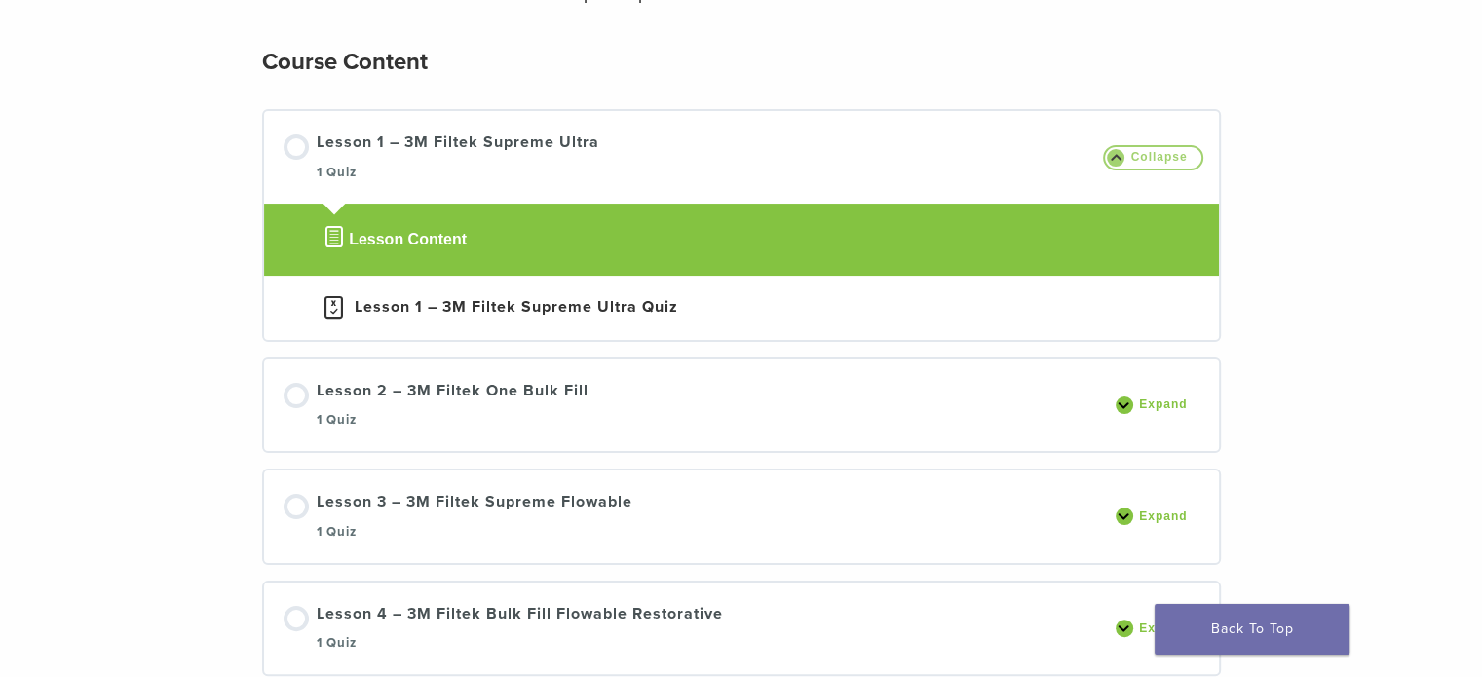
scroll to position [40, 0]
